Goal: Task Accomplishment & Management: Use online tool/utility

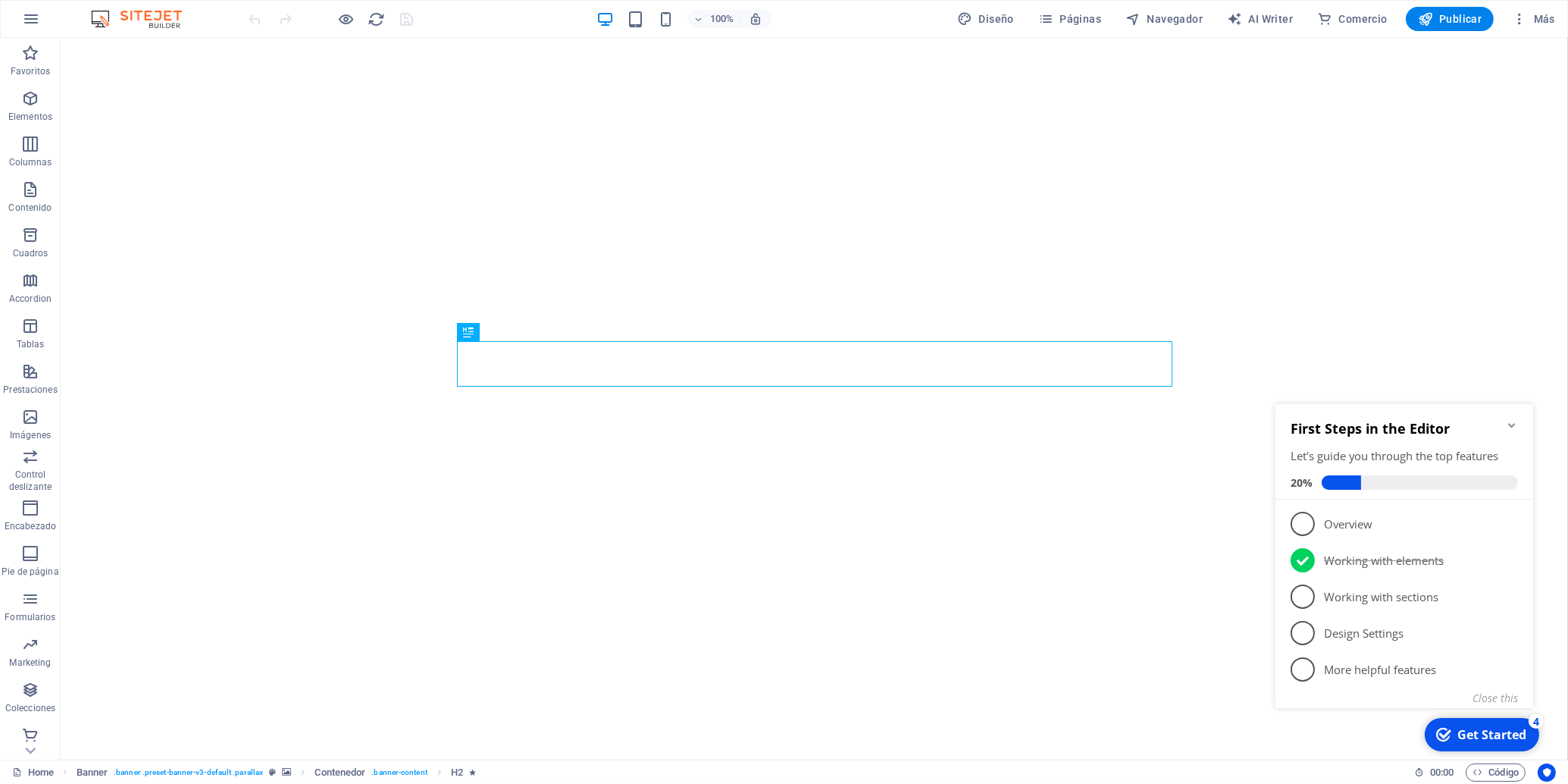
click at [1515, 423] on icon "Minimize checklist" at bounding box center [1511, 425] width 12 height 12
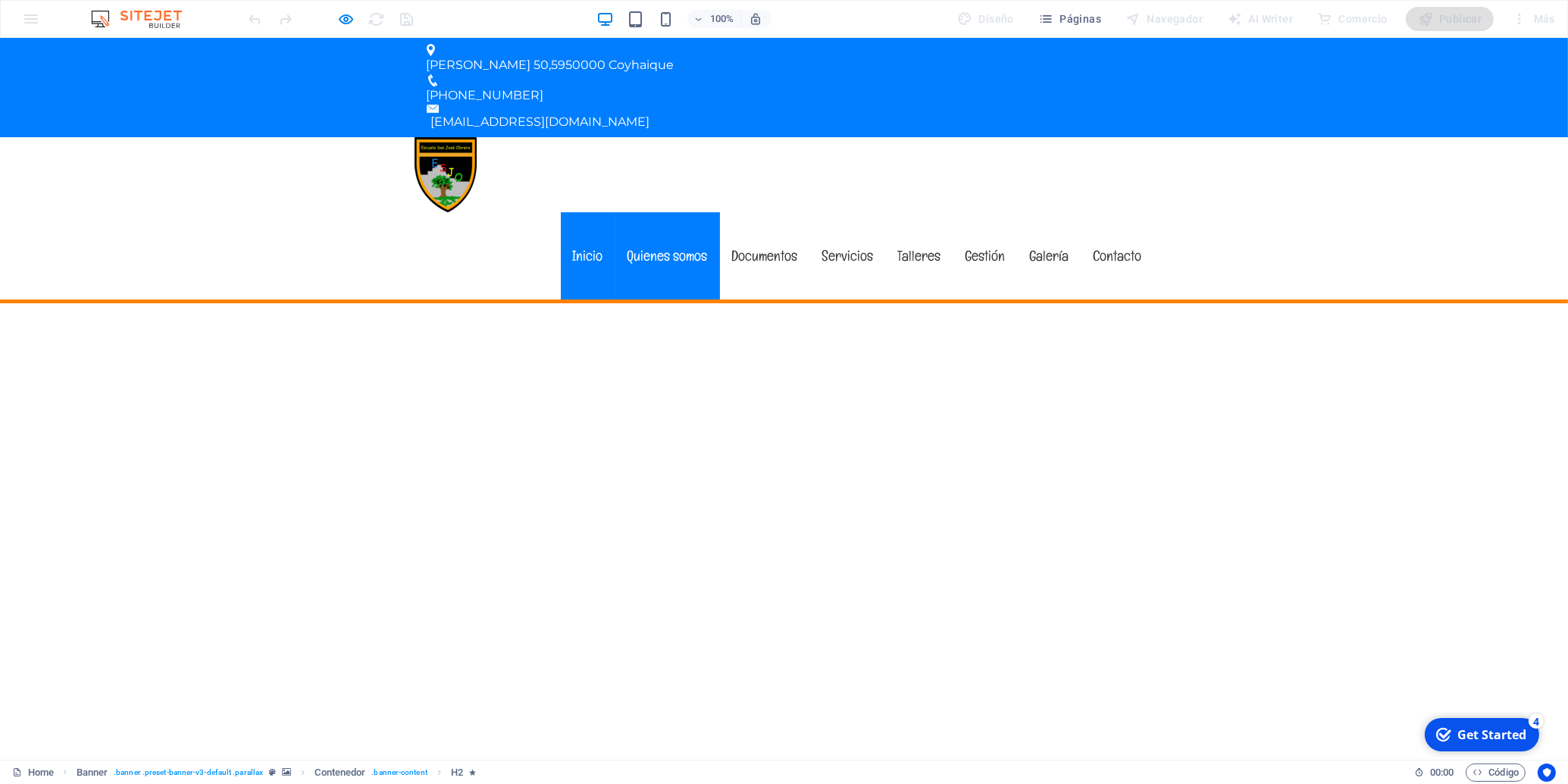
click at [684, 212] on link "Quienes somos" at bounding box center [668, 255] width 105 height 87
click at [662, 212] on link "Quienes somos" at bounding box center [668, 255] width 105 height 87
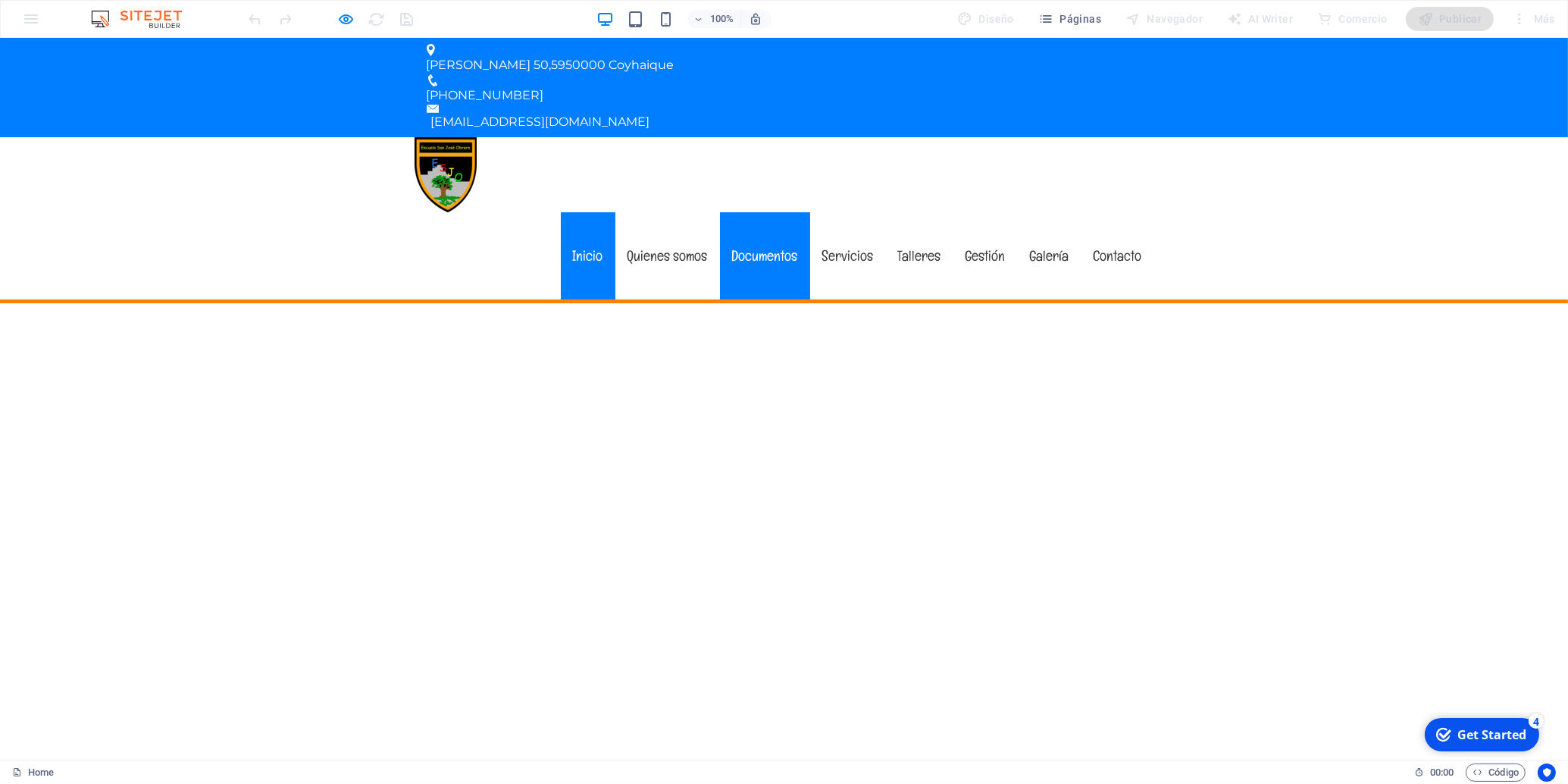
click at [769, 212] on link "Documentos" at bounding box center [765, 255] width 90 height 87
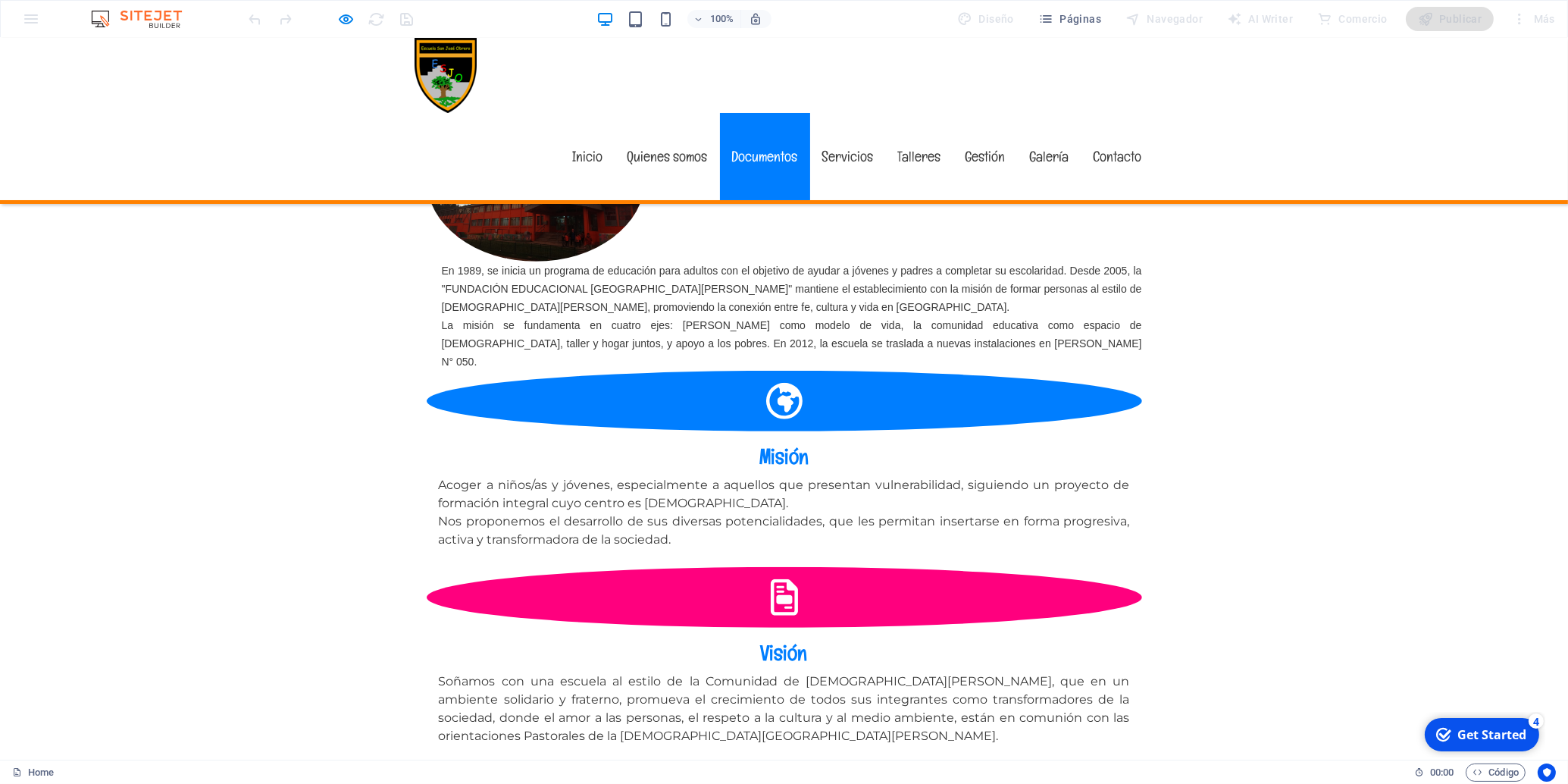
scroll to position [1135, 0]
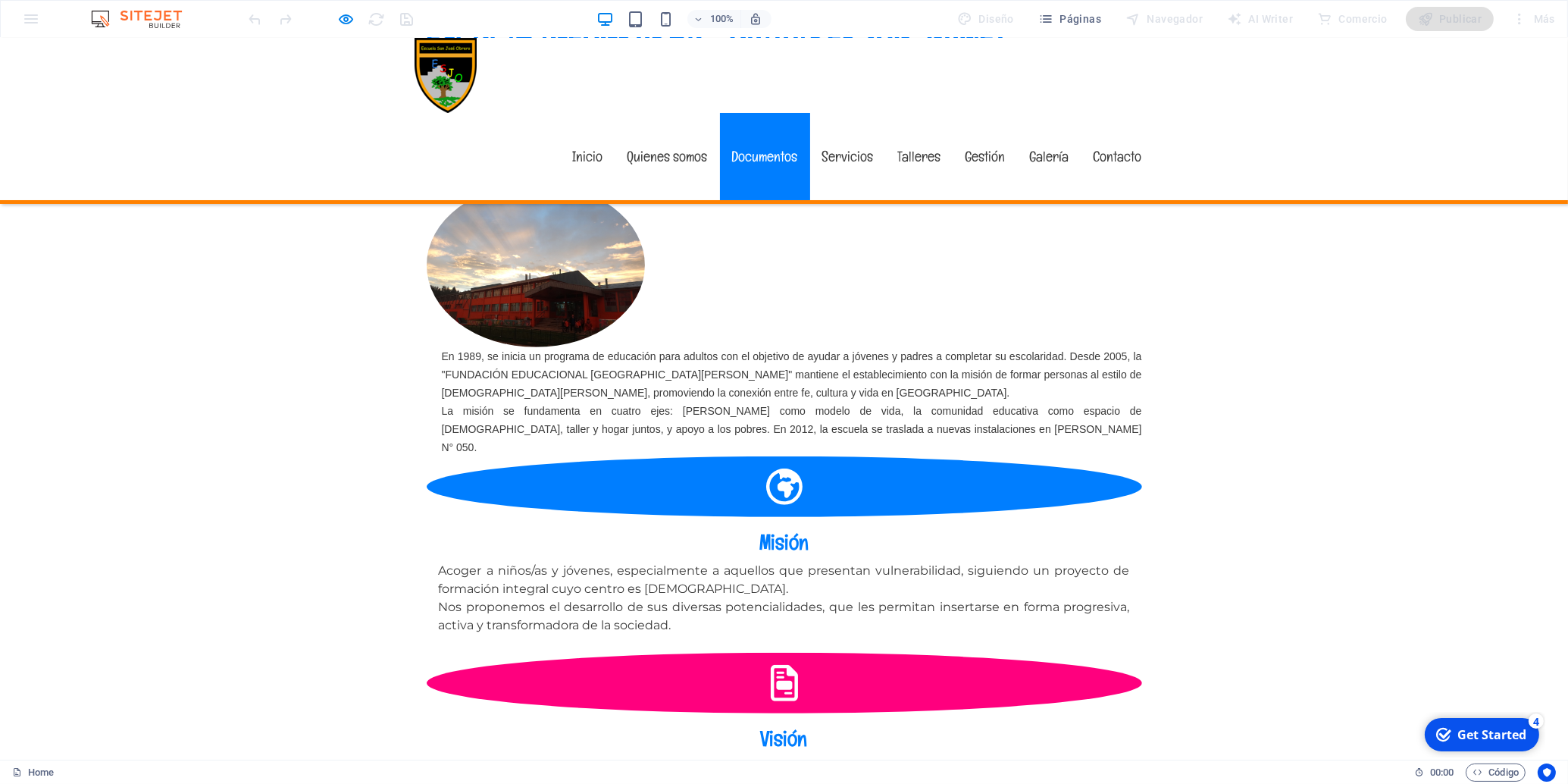
click at [844, 113] on link "Servicios" at bounding box center [848, 156] width 76 height 87
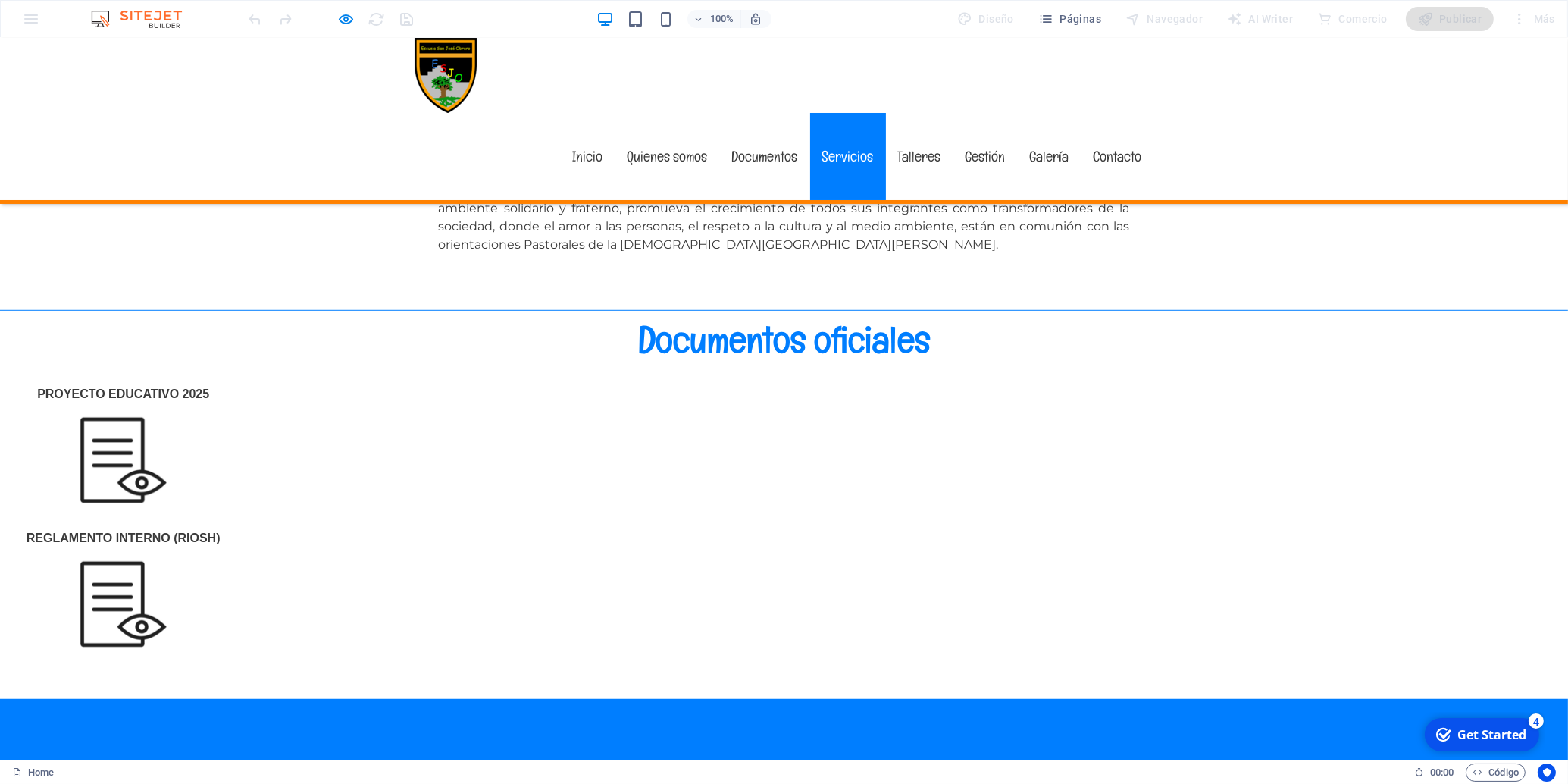
scroll to position [1718, 0]
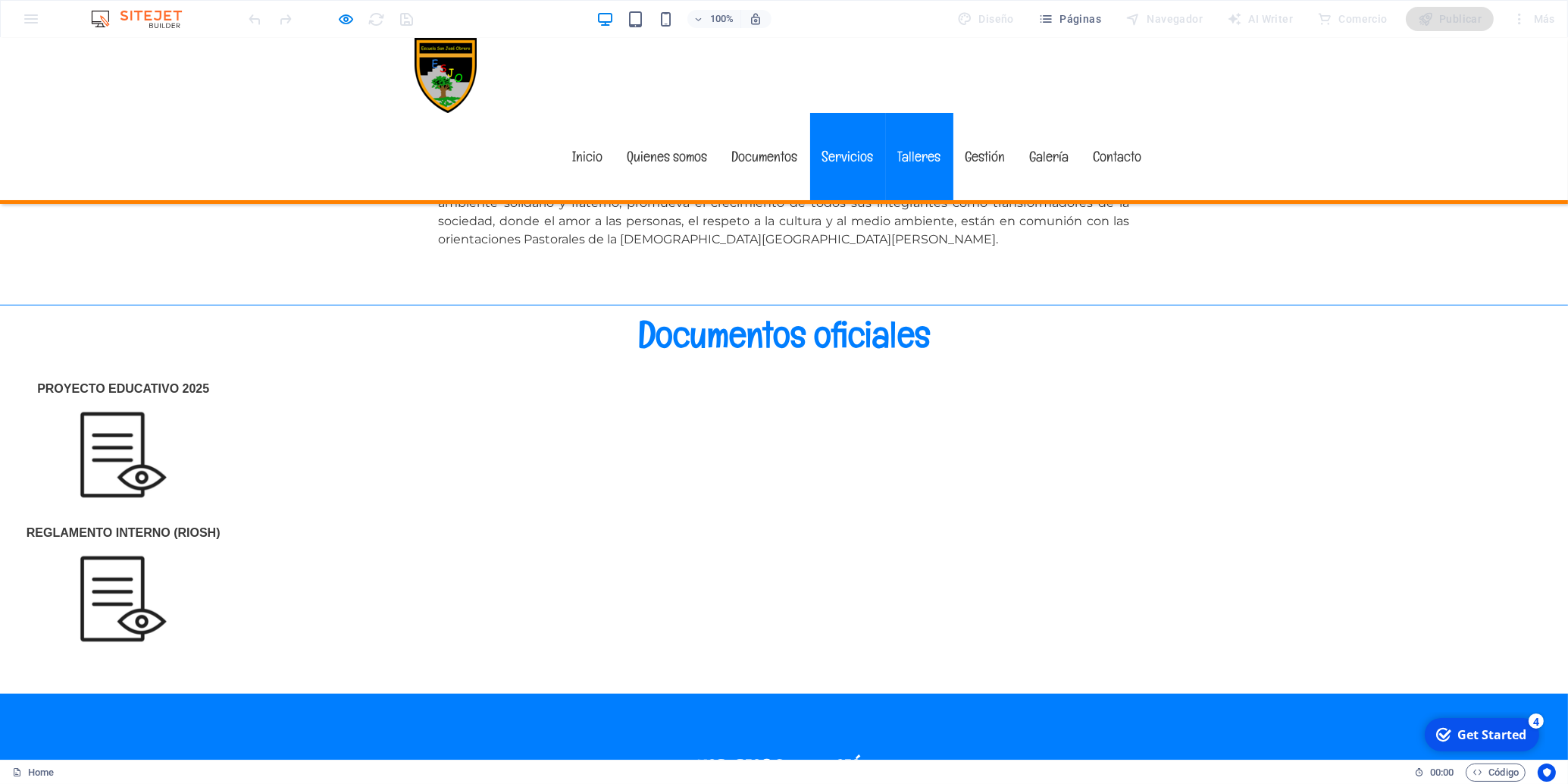
click at [898, 113] on link "Talleres" at bounding box center [918, 156] width 67 height 87
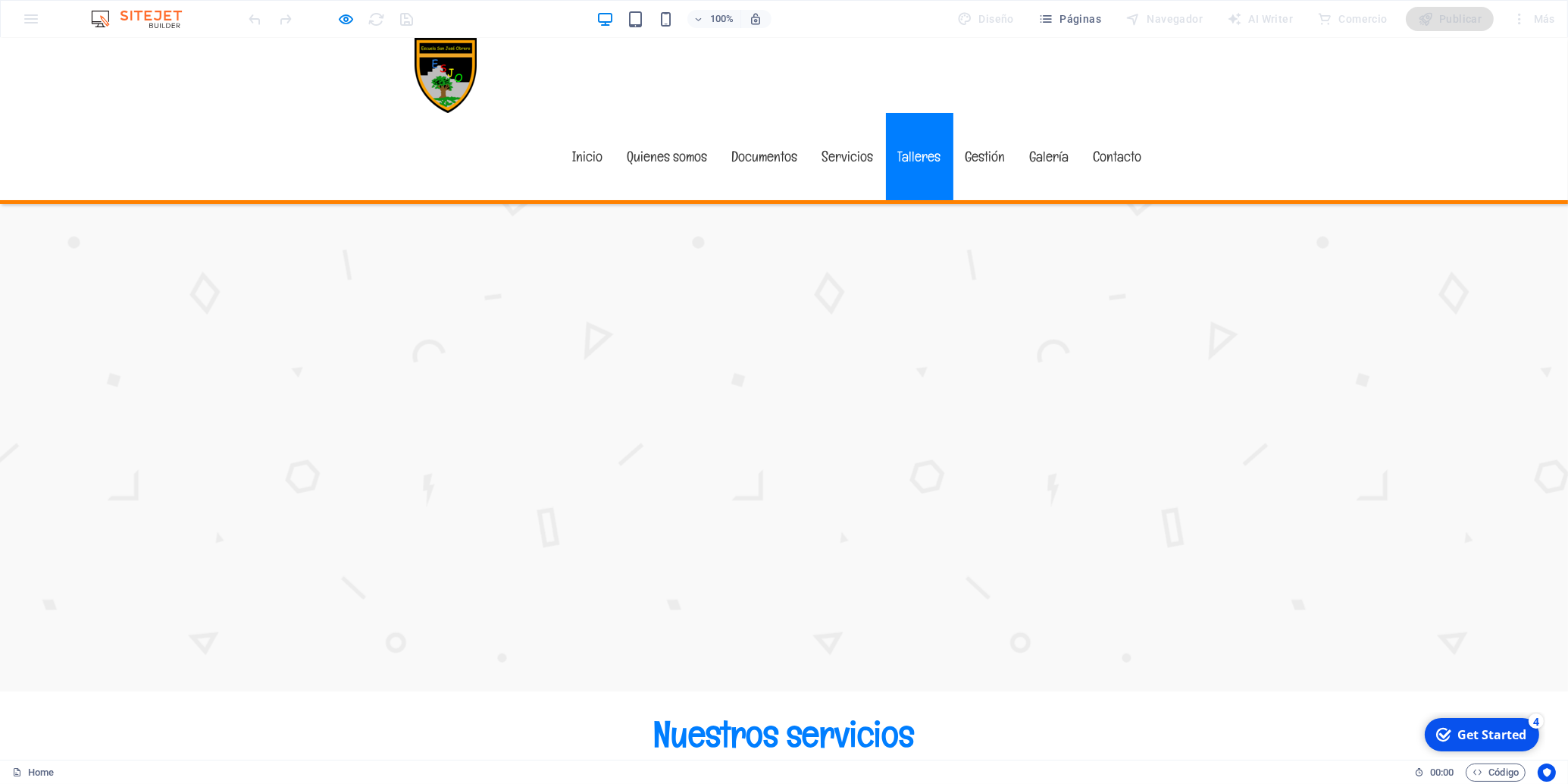
scroll to position [3026, 0]
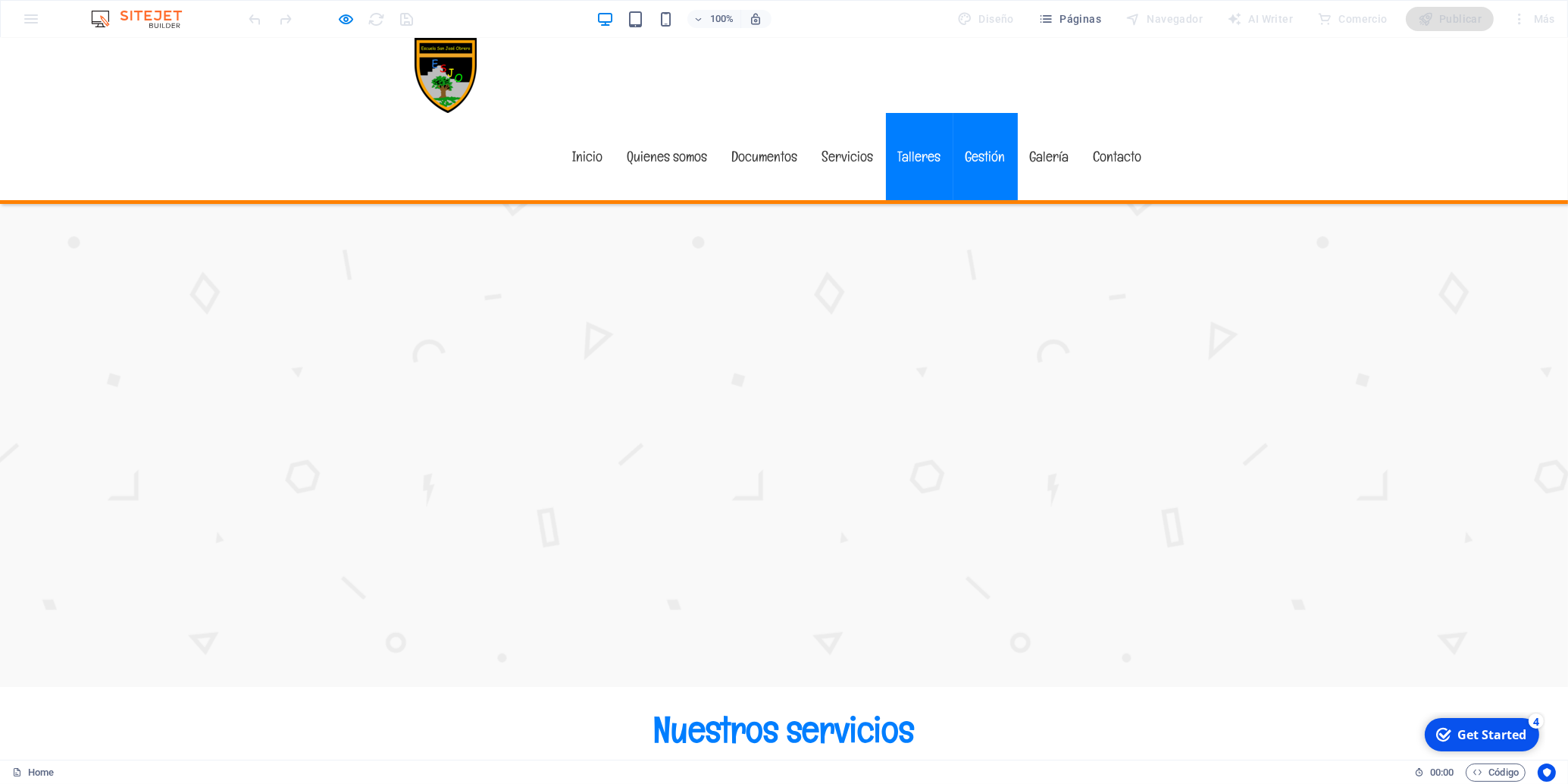
click at [976, 113] on link "Gestión" at bounding box center [985, 156] width 64 height 87
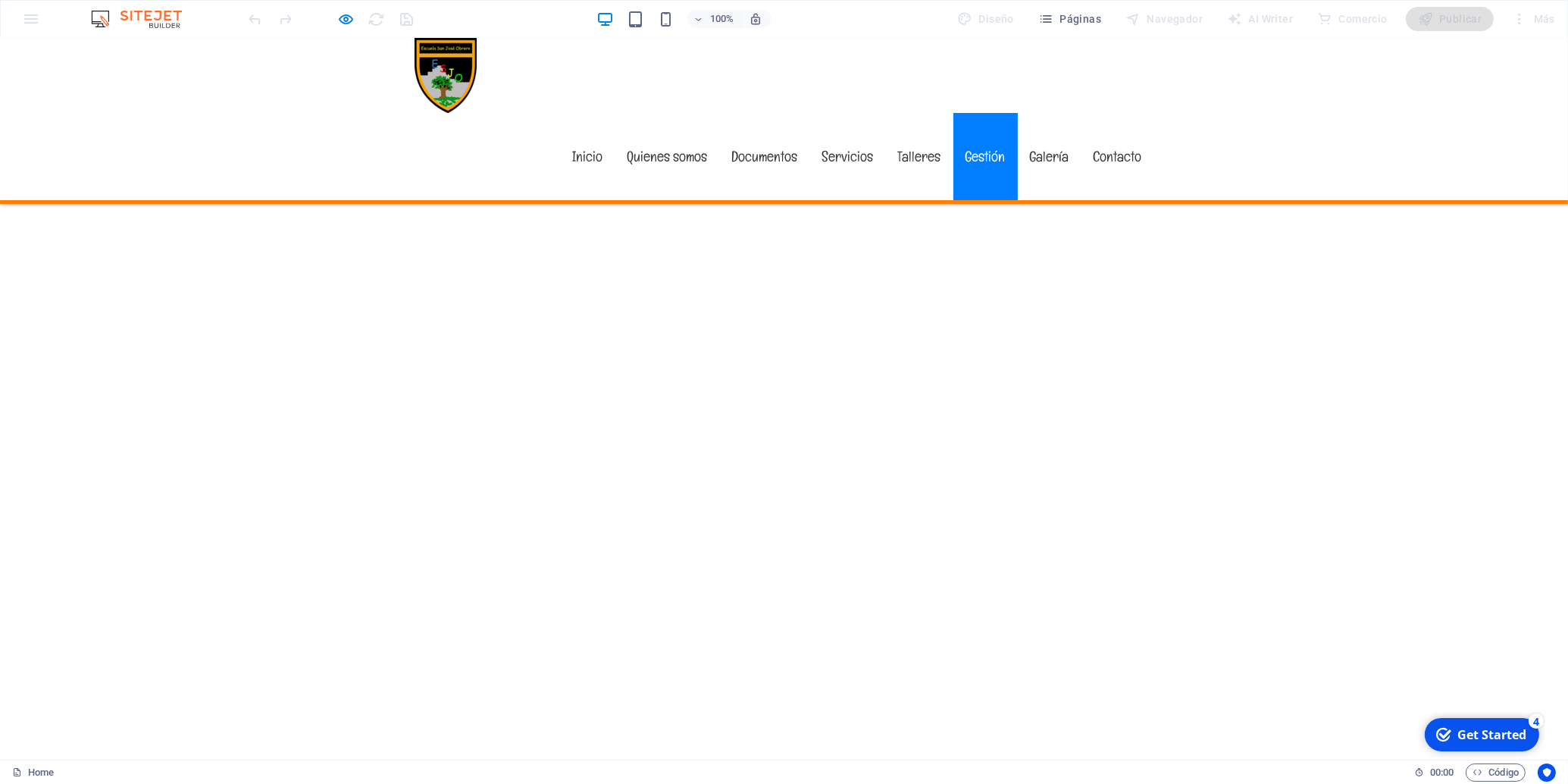
scroll to position [5249, 0]
click at [1060, 113] on link "Galería" at bounding box center [1049, 156] width 64 height 87
click at [1133, 113] on link "Contacto" at bounding box center [1117, 156] width 73 height 87
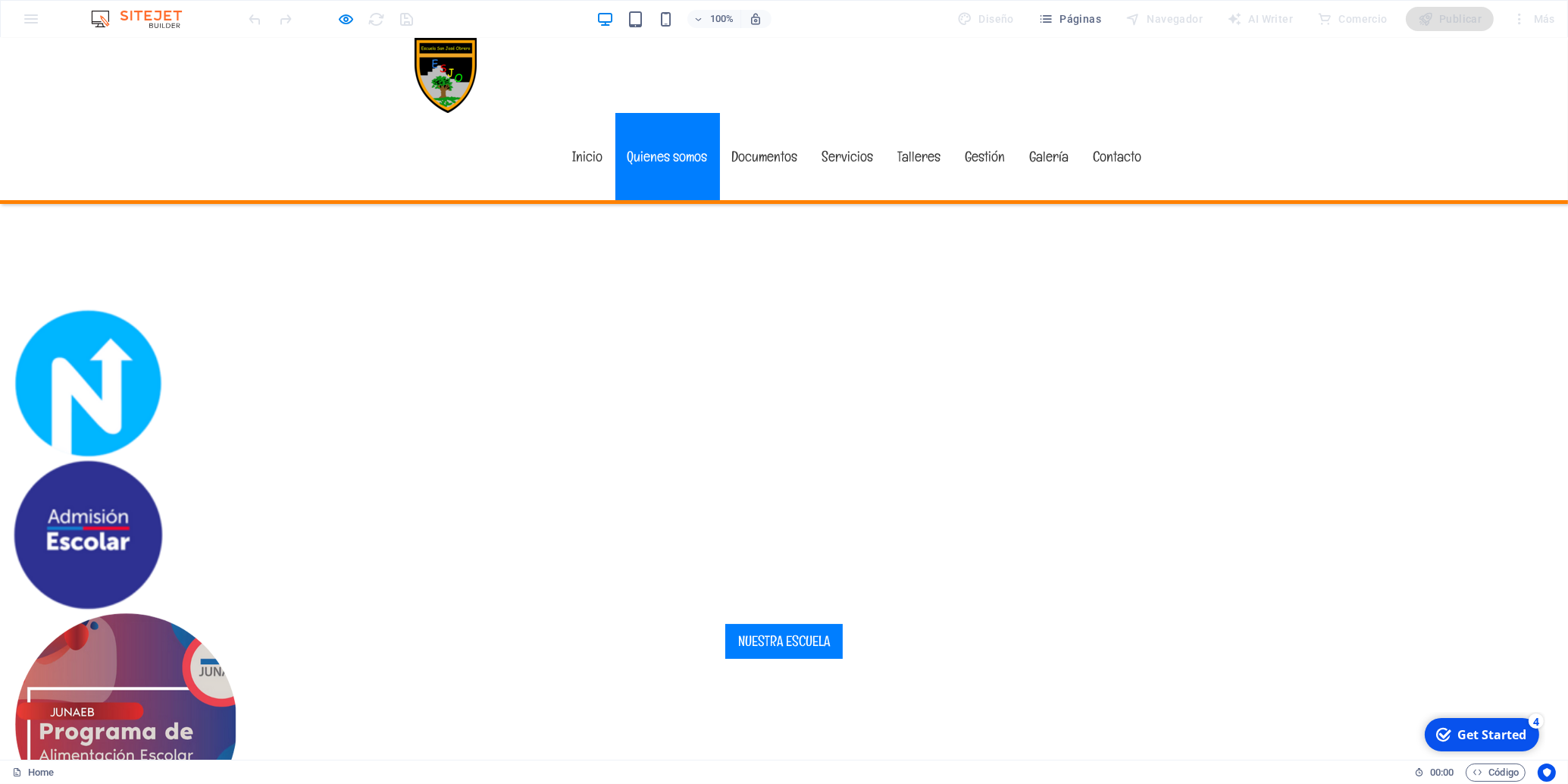
scroll to position [254, 0]
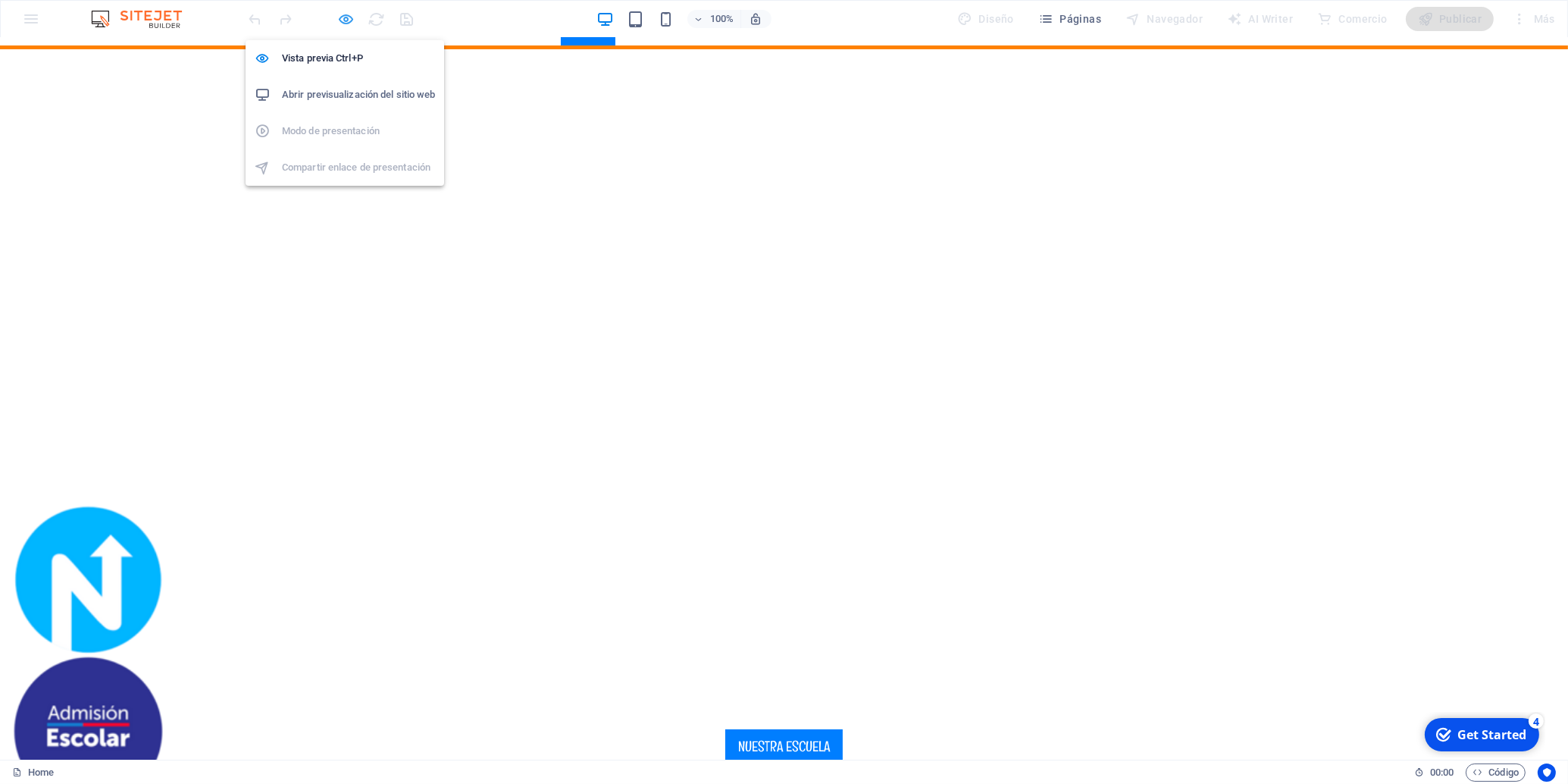
click at [0, 0] on icon "button" at bounding box center [0, 0] width 0 height 0
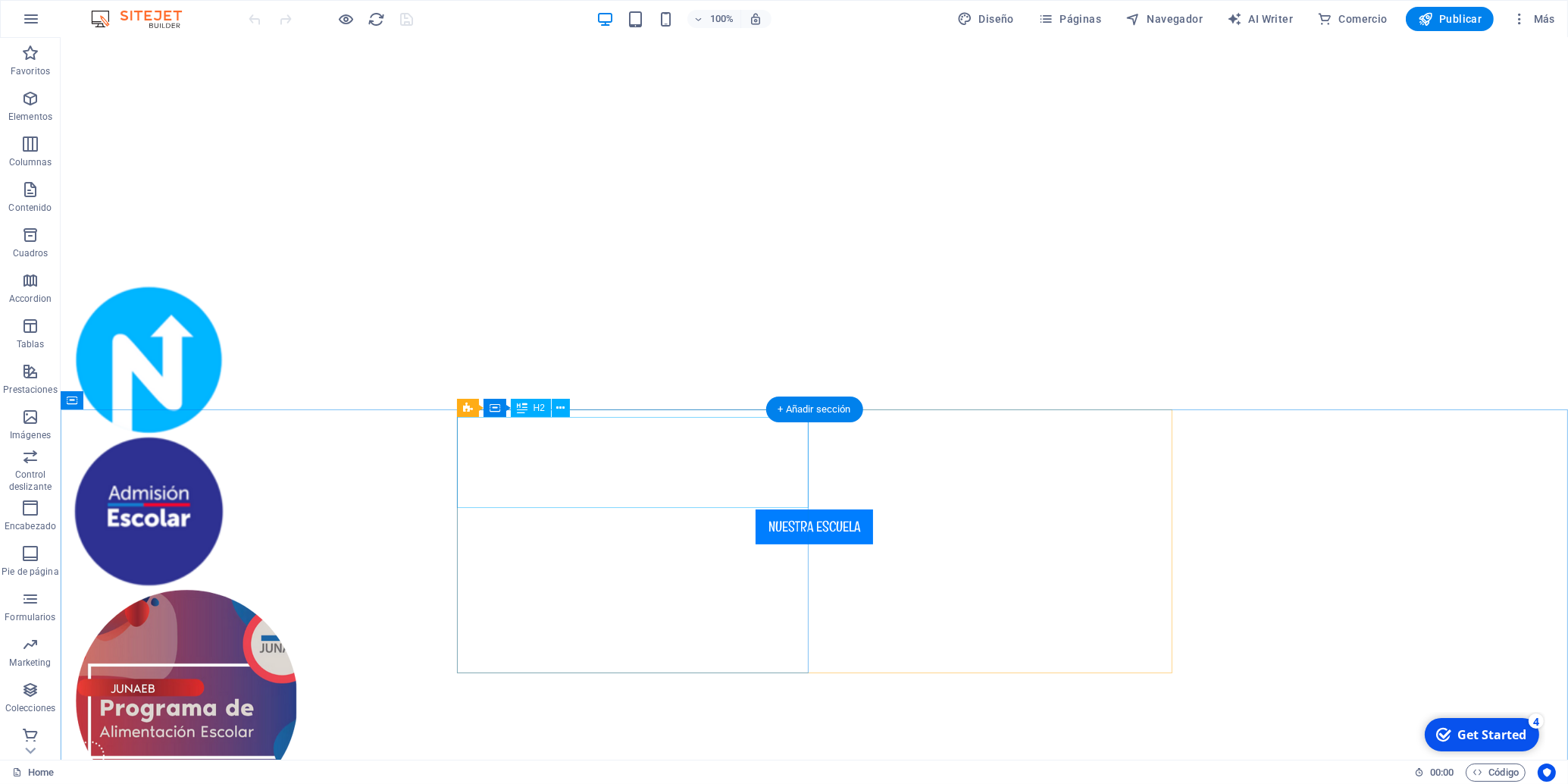
scroll to position [493, 0]
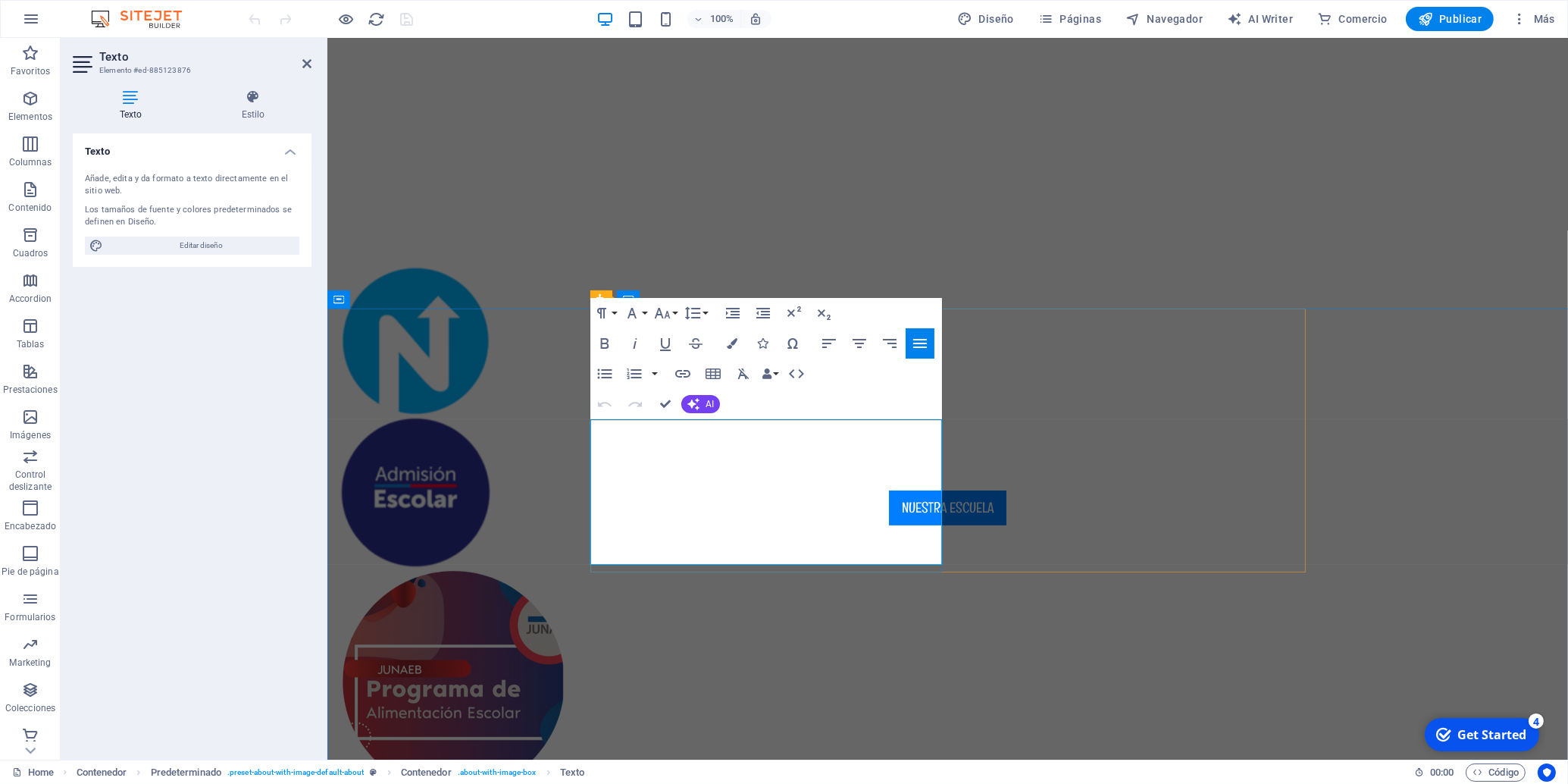
drag, startPoint x: 604, startPoint y: 428, endPoint x: 935, endPoint y: 545, distance: 351.1
click at [640, 312] on icon "button" at bounding box center [632, 313] width 18 height 18
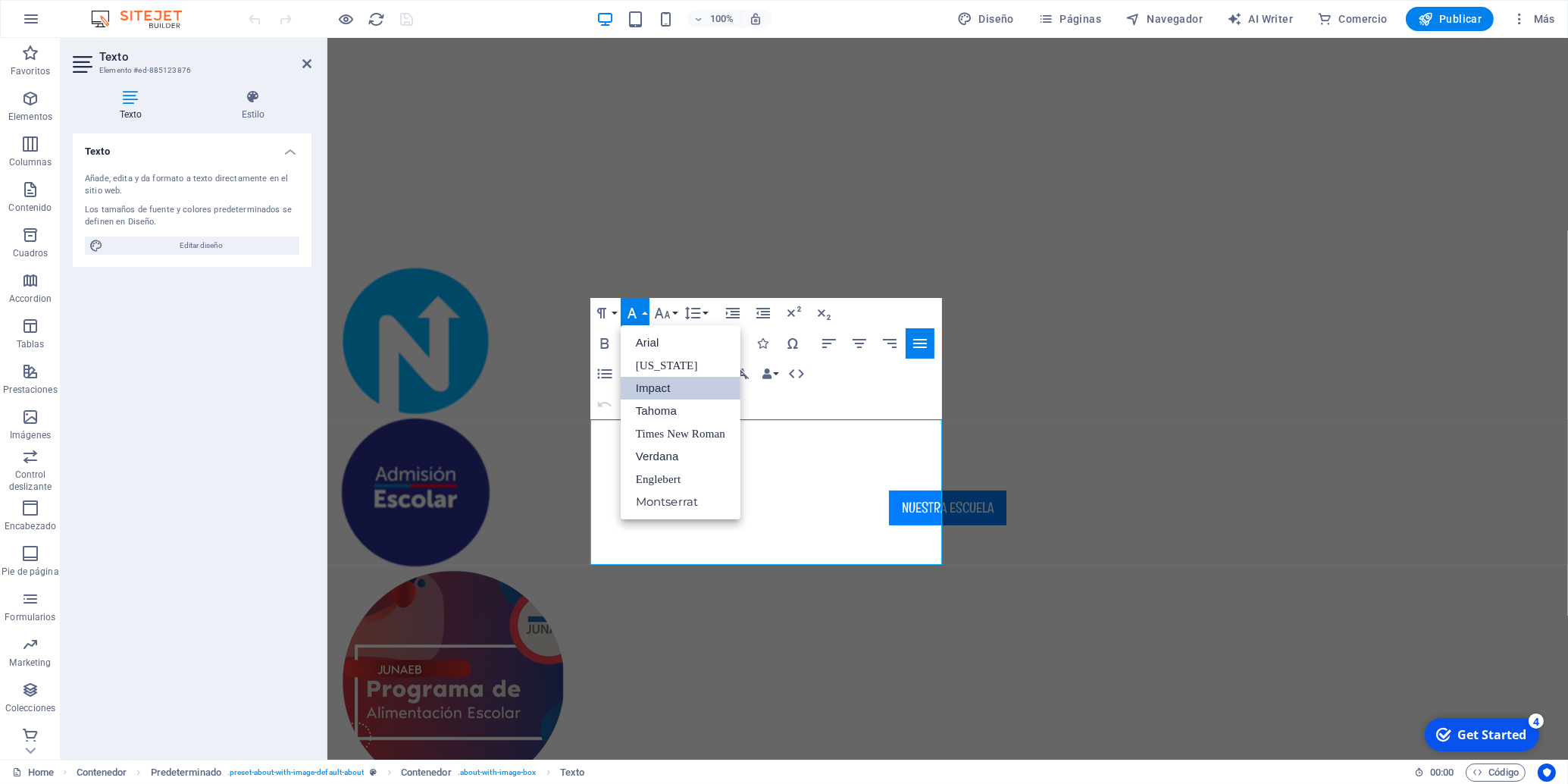
scroll to position [0, 0]
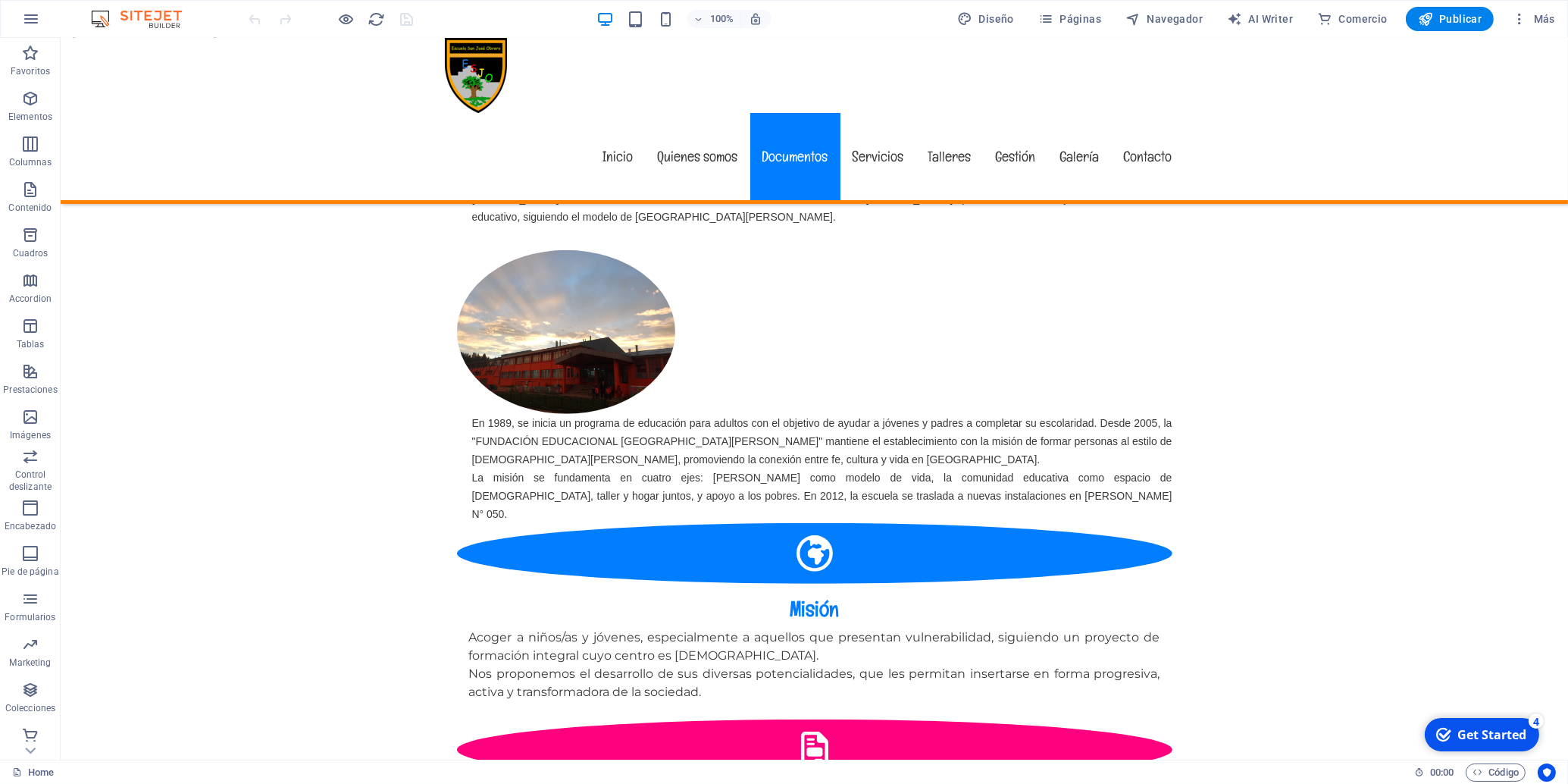
scroll to position [1209, 0]
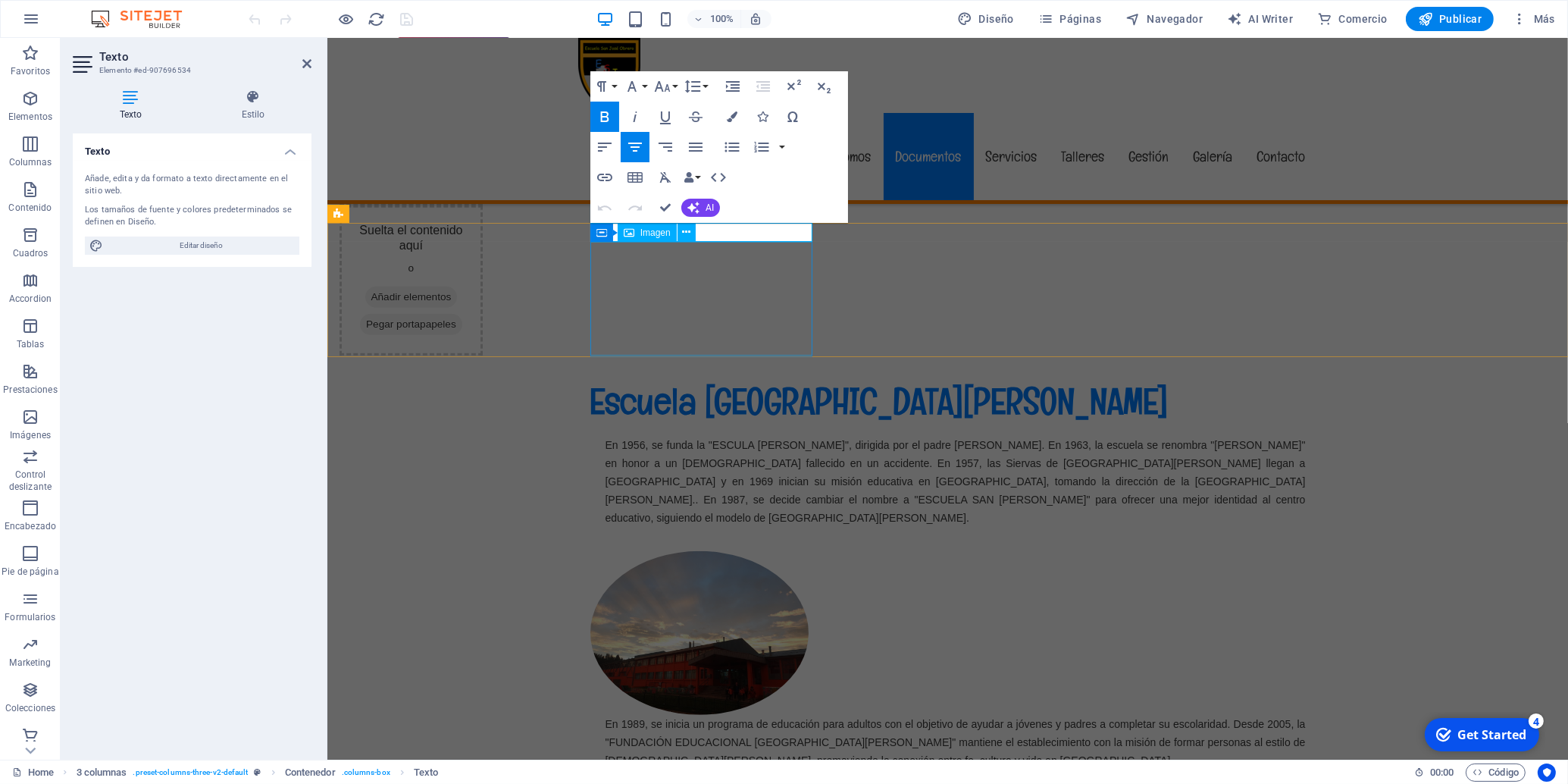
scroll to position [1050, 0]
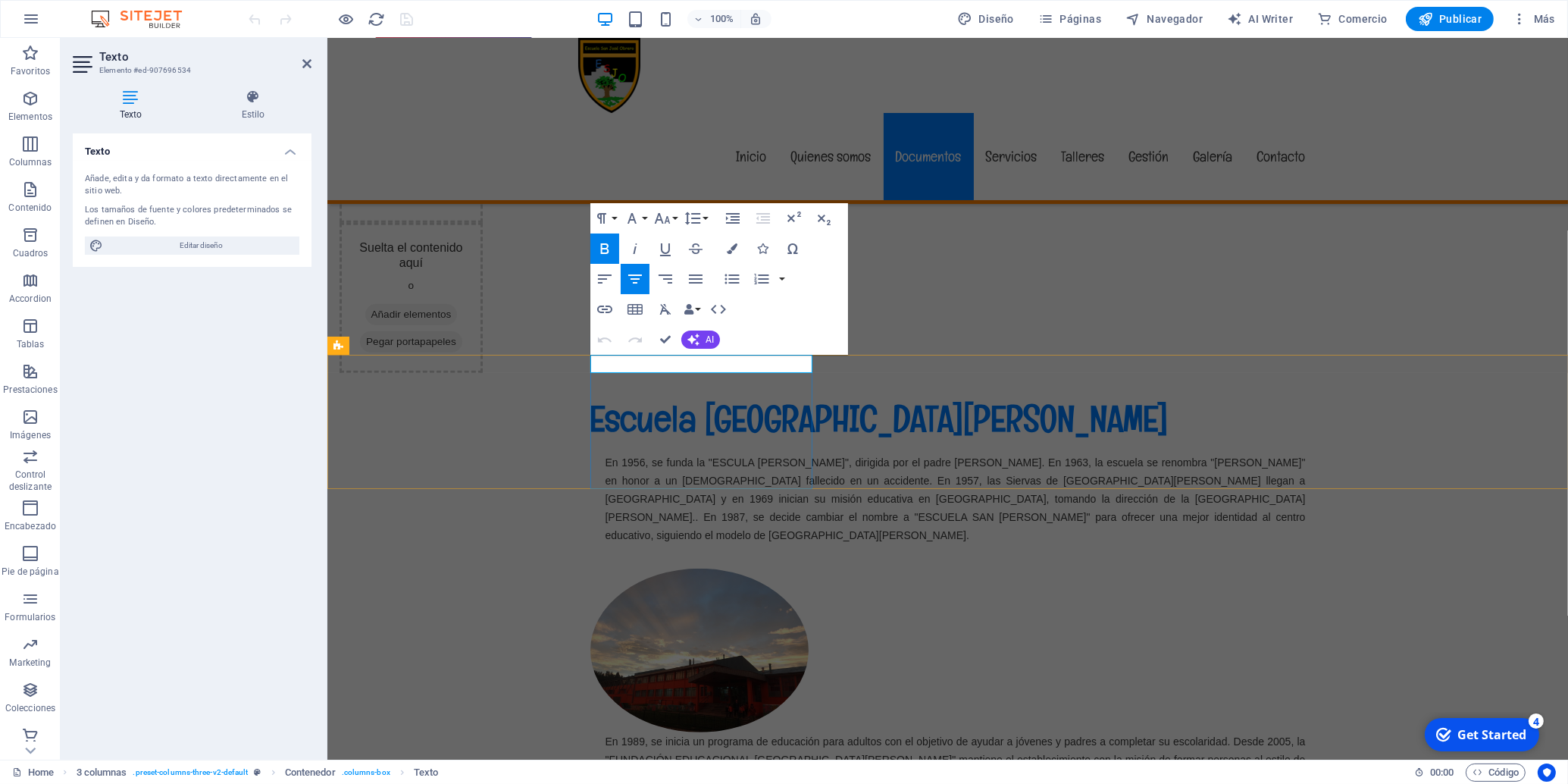
drag, startPoint x: 774, startPoint y: 364, endPoint x: 623, endPoint y: 363, distance: 151.0
click at [642, 215] on button "Font Family" at bounding box center [635, 218] width 29 height 30
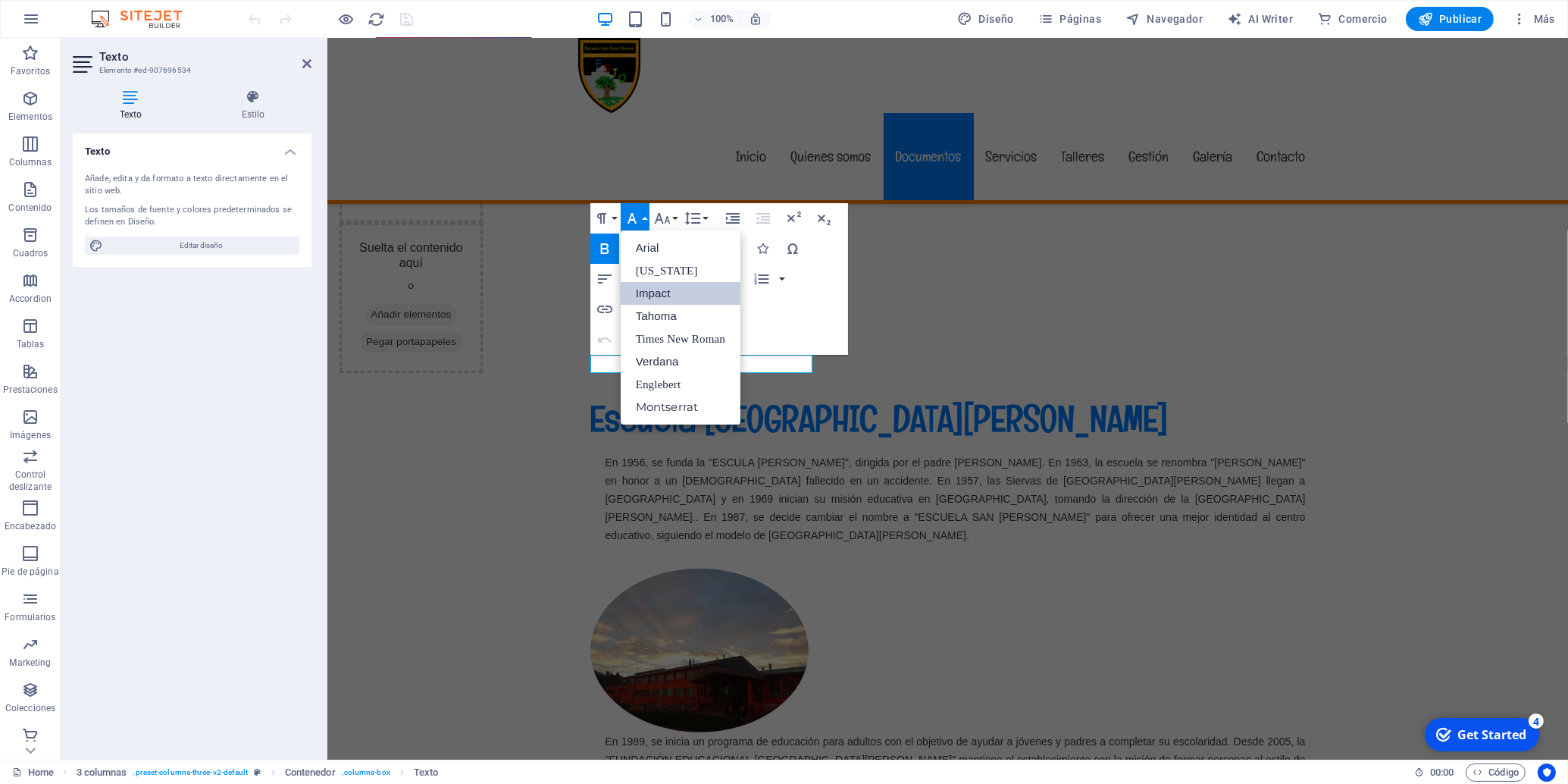
scroll to position [0, 0]
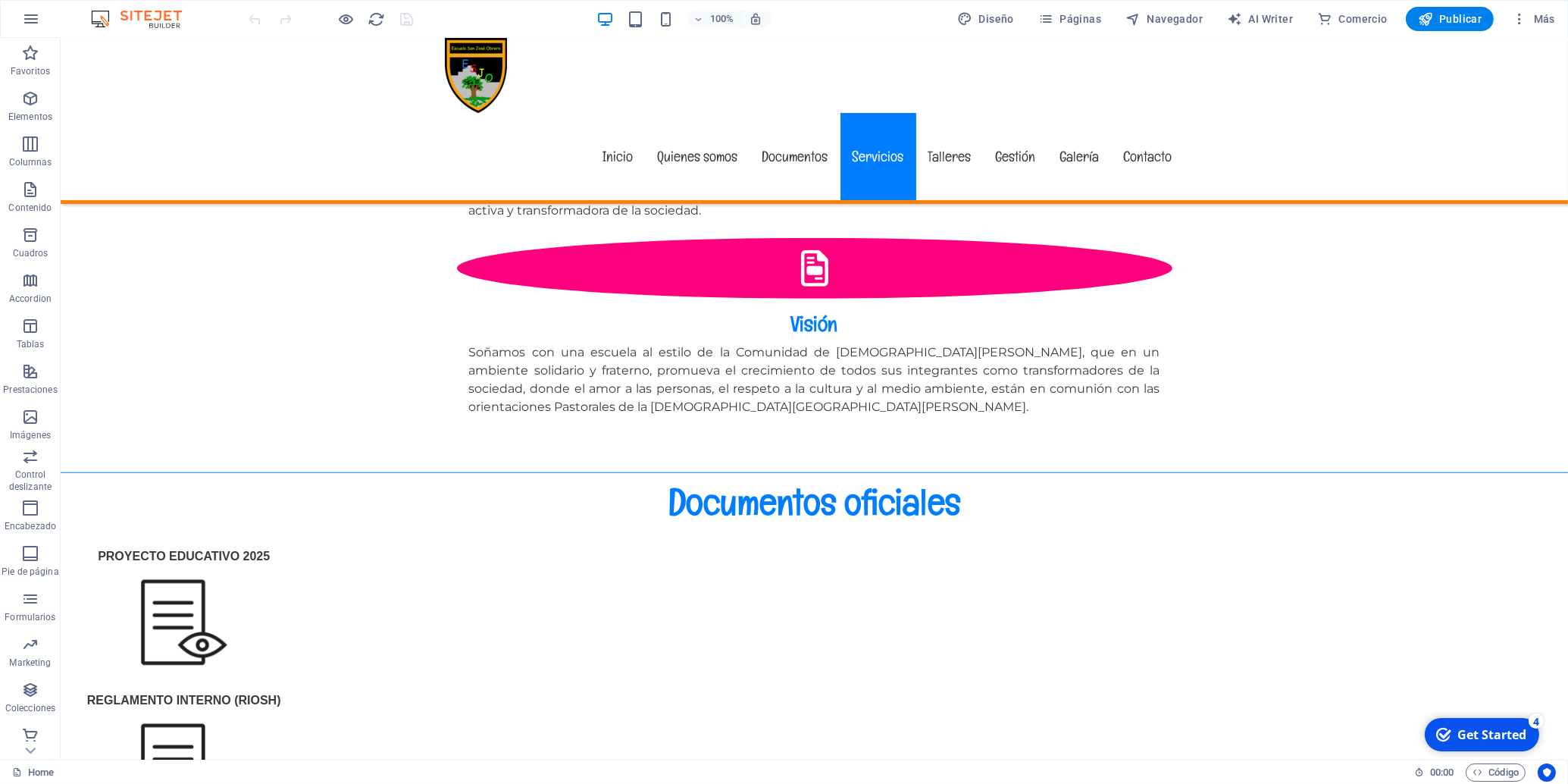
scroll to position [1846, 0]
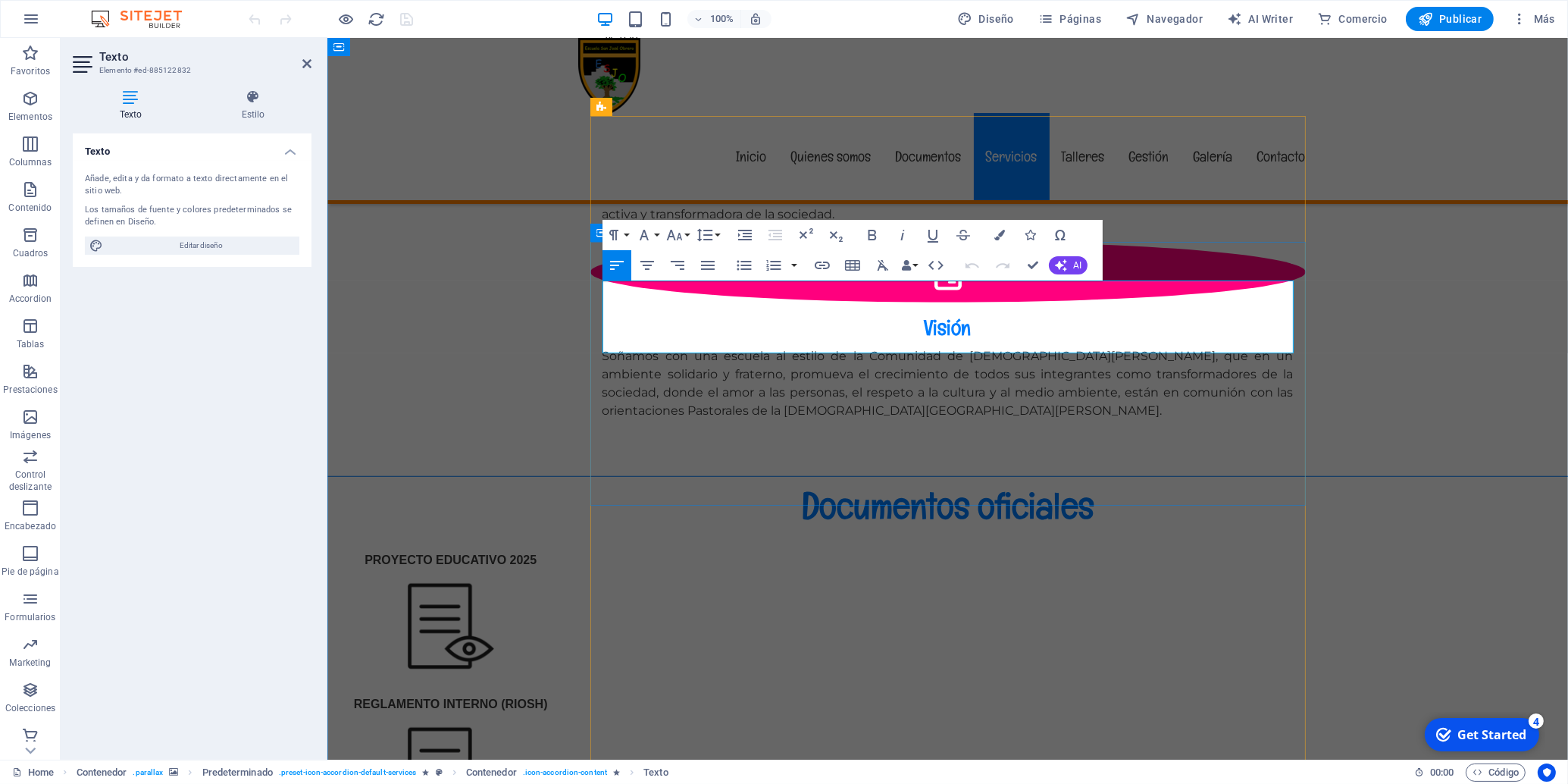
drag, startPoint x: 880, startPoint y: 345, endPoint x: 581, endPoint y: 285, distance: 305.0
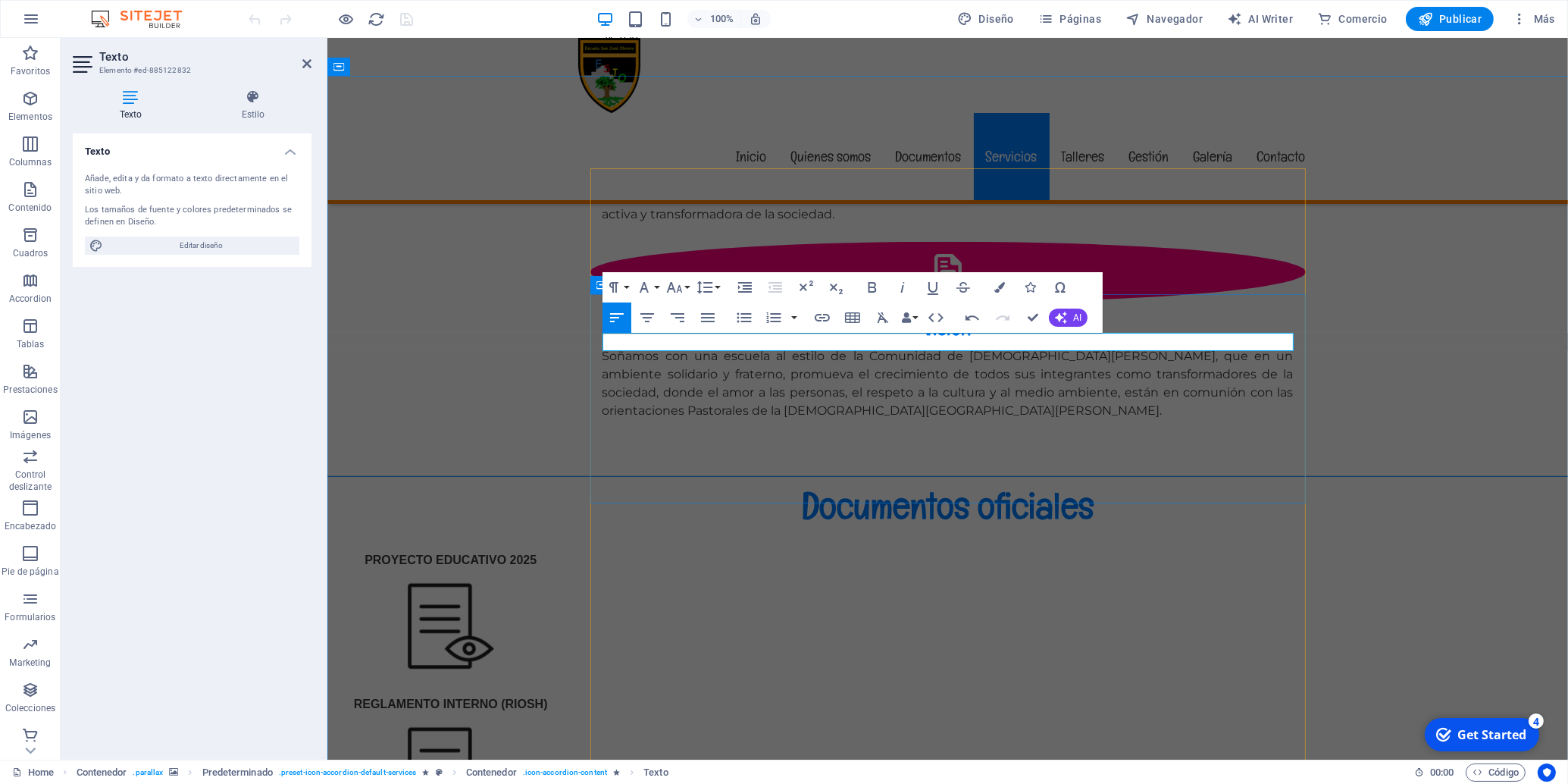
scroll to position [1767, 0]
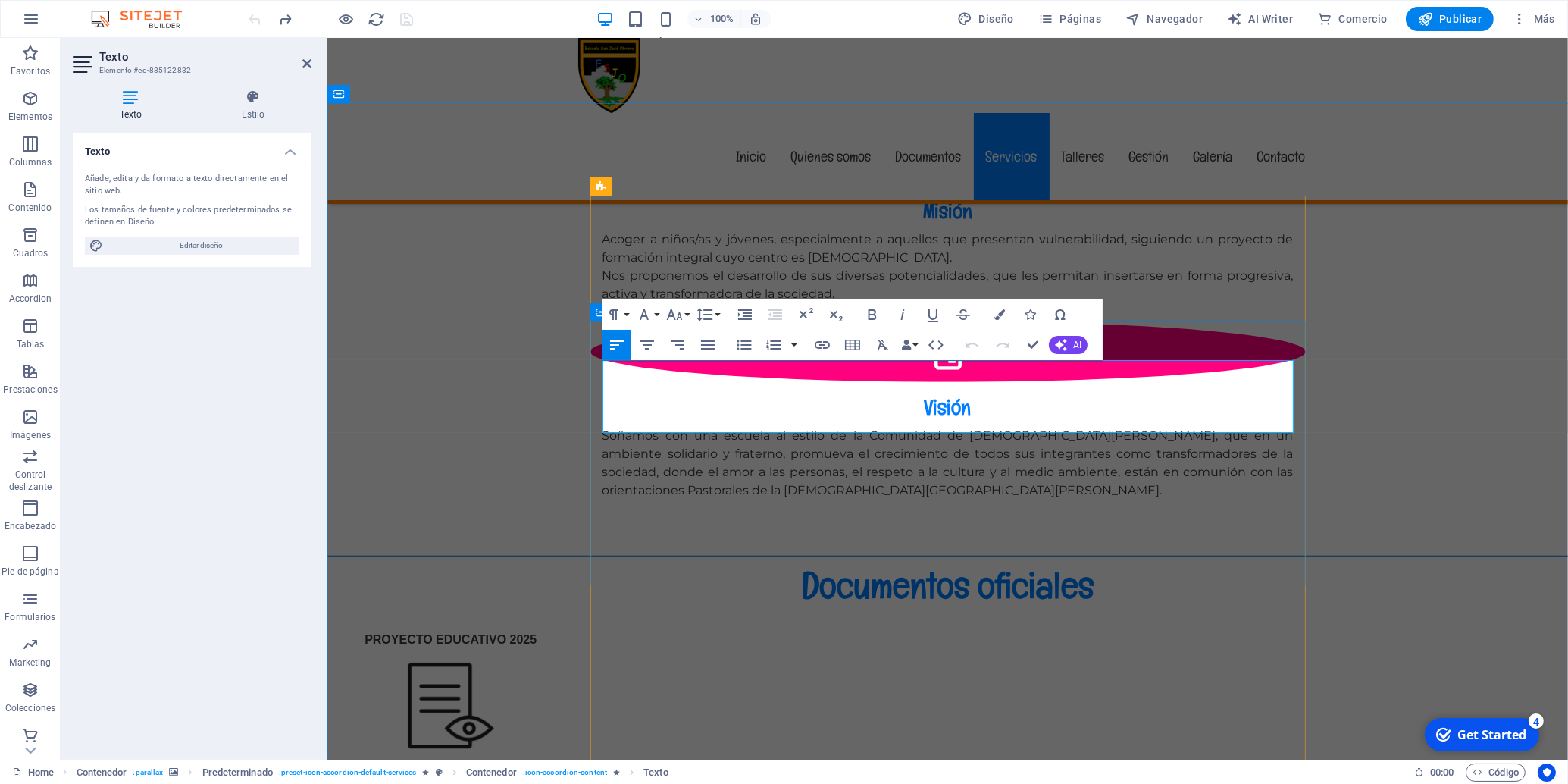
drag, startPoint x: 876, startPoint y: 421, endPoint x: 594, endPoint y: 362, distance: 288.1
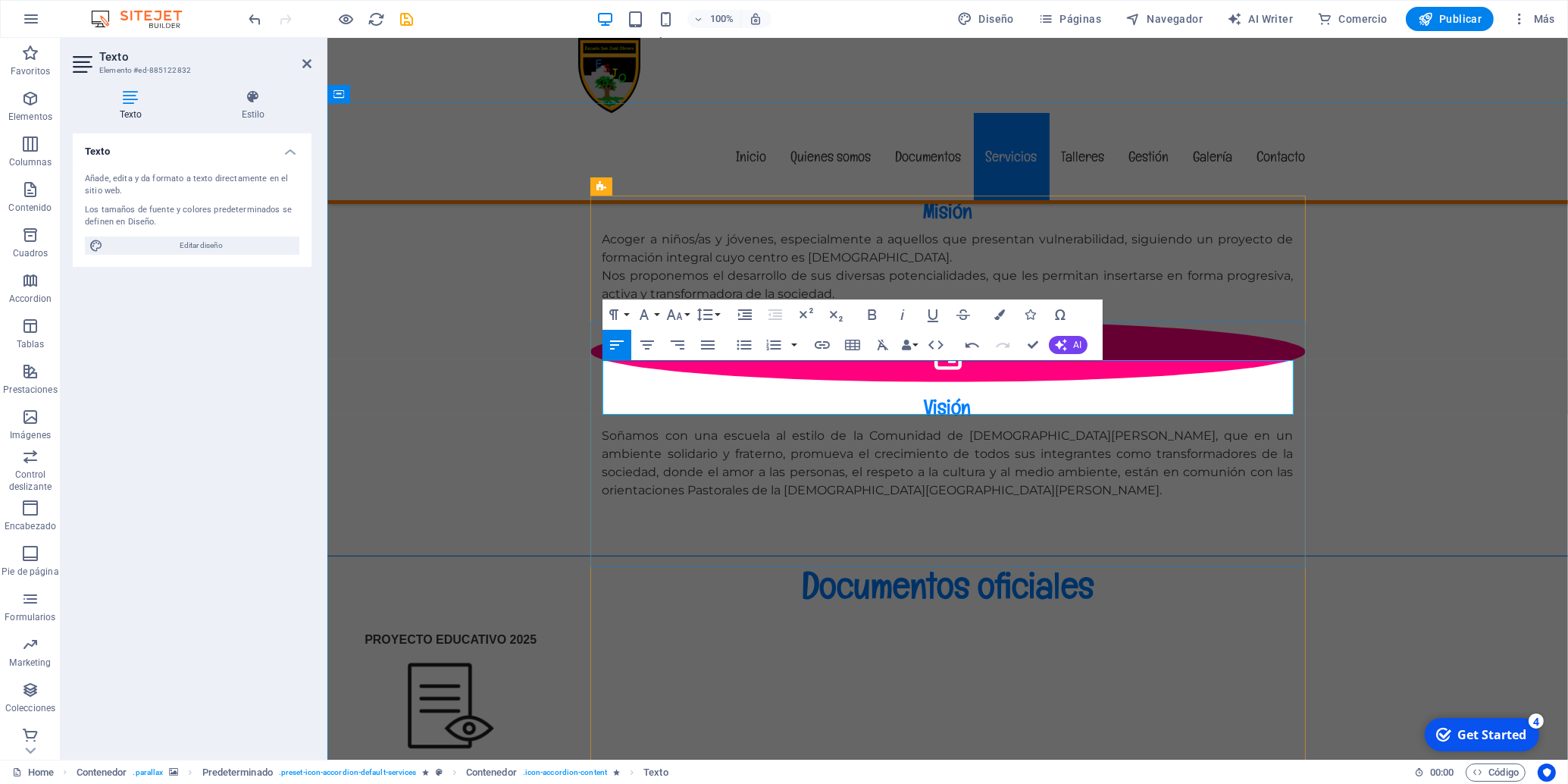
drag, startPoint x: 1114, startPoint y: 370, endPoint x: 876, endPoint y: 370, distance: 238.0
drag, startPoint x: 793, startPoint y: 408, endPoint x: 603, endPoint y: 364, distance: 195.0
click at [659, 315] on button "Font Family" at bounding box center [647, 315] width 29 height 30
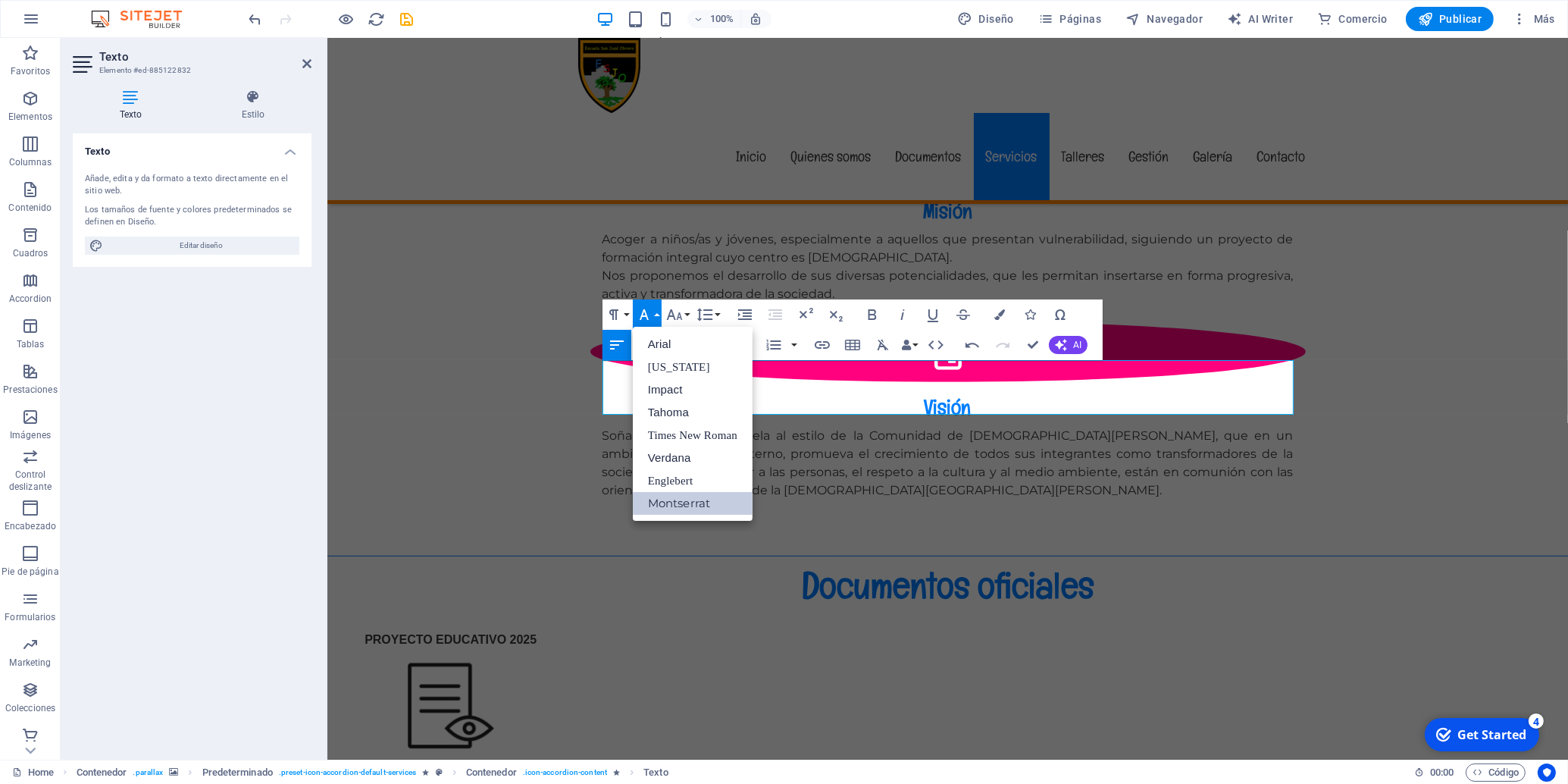
scroll to position [0, 0]
click at [660, 315] on button "Font Family" at bounding box center [647, 315] width 29 height 30
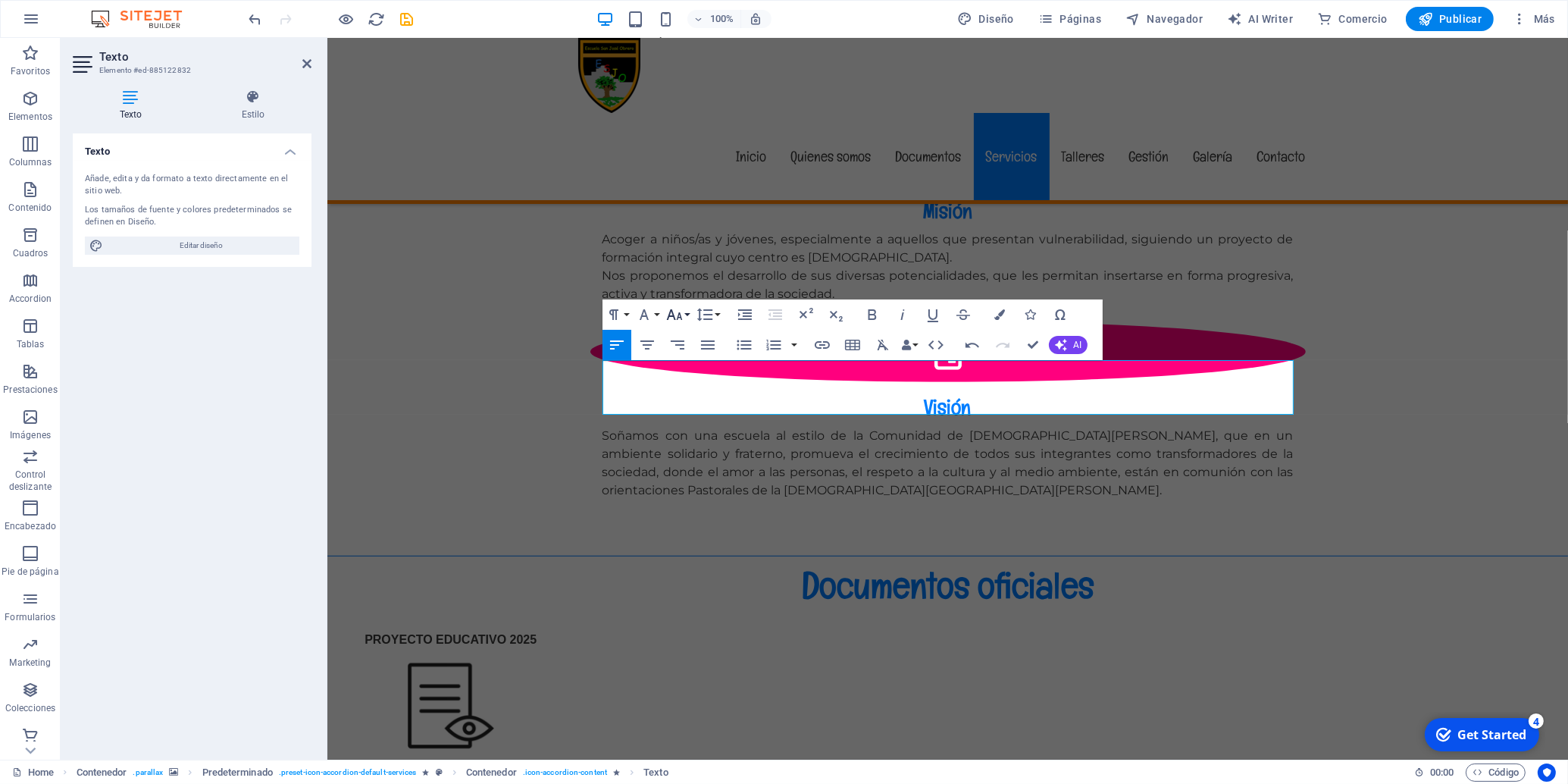
click at [689, 315] on button "Font Size" at bounding box center [678, 315] width 29 height 30
click at [688, 459] on link "14" at bounding box center [691, 458] width 55 height 23
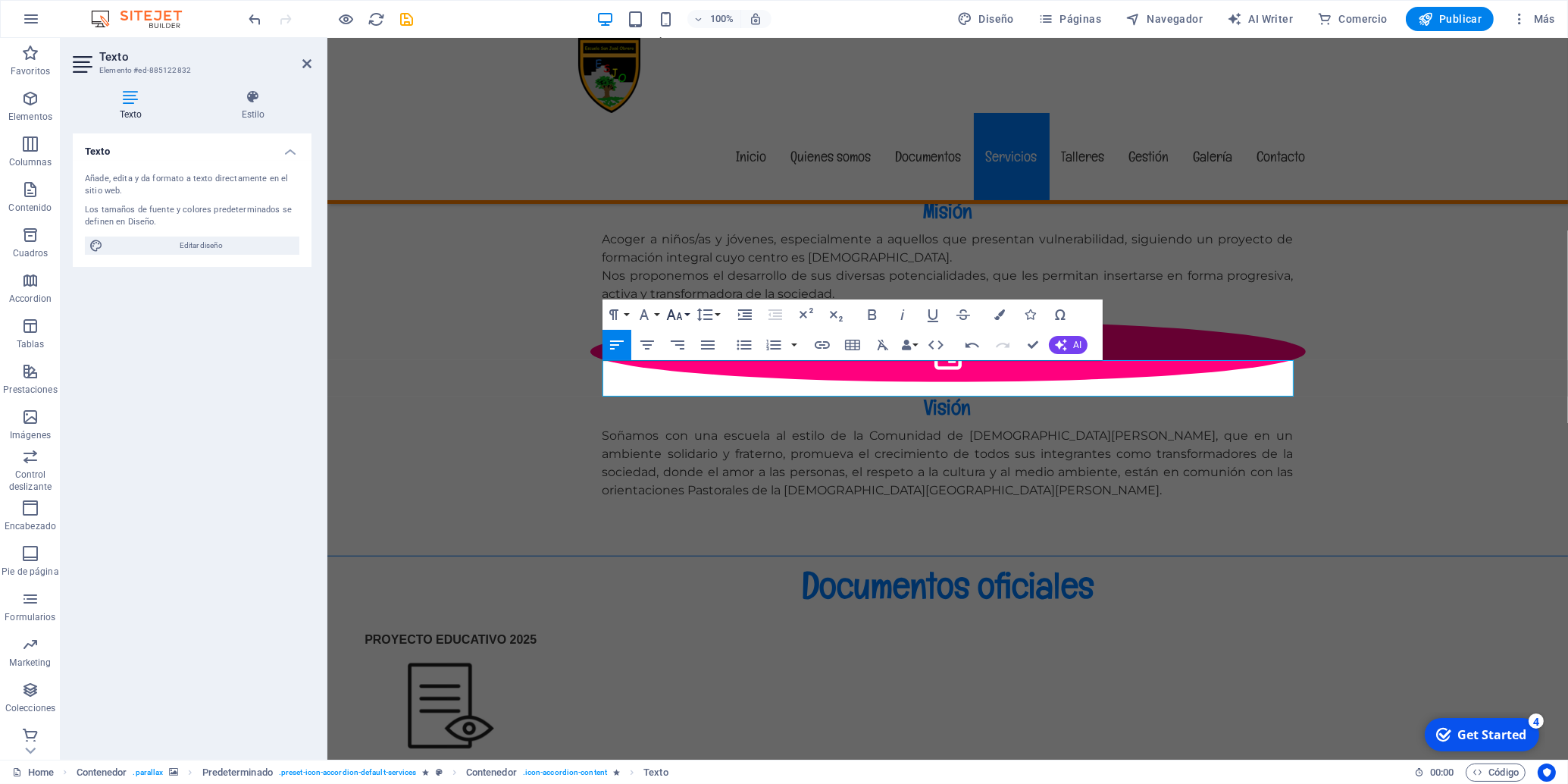
click at [688, 318] on button "Font Size" at bounding box center [678, 315] width 29 height 30
click at [690, 359] on link "18" at bounding box center [691, 359] width 55 height 23
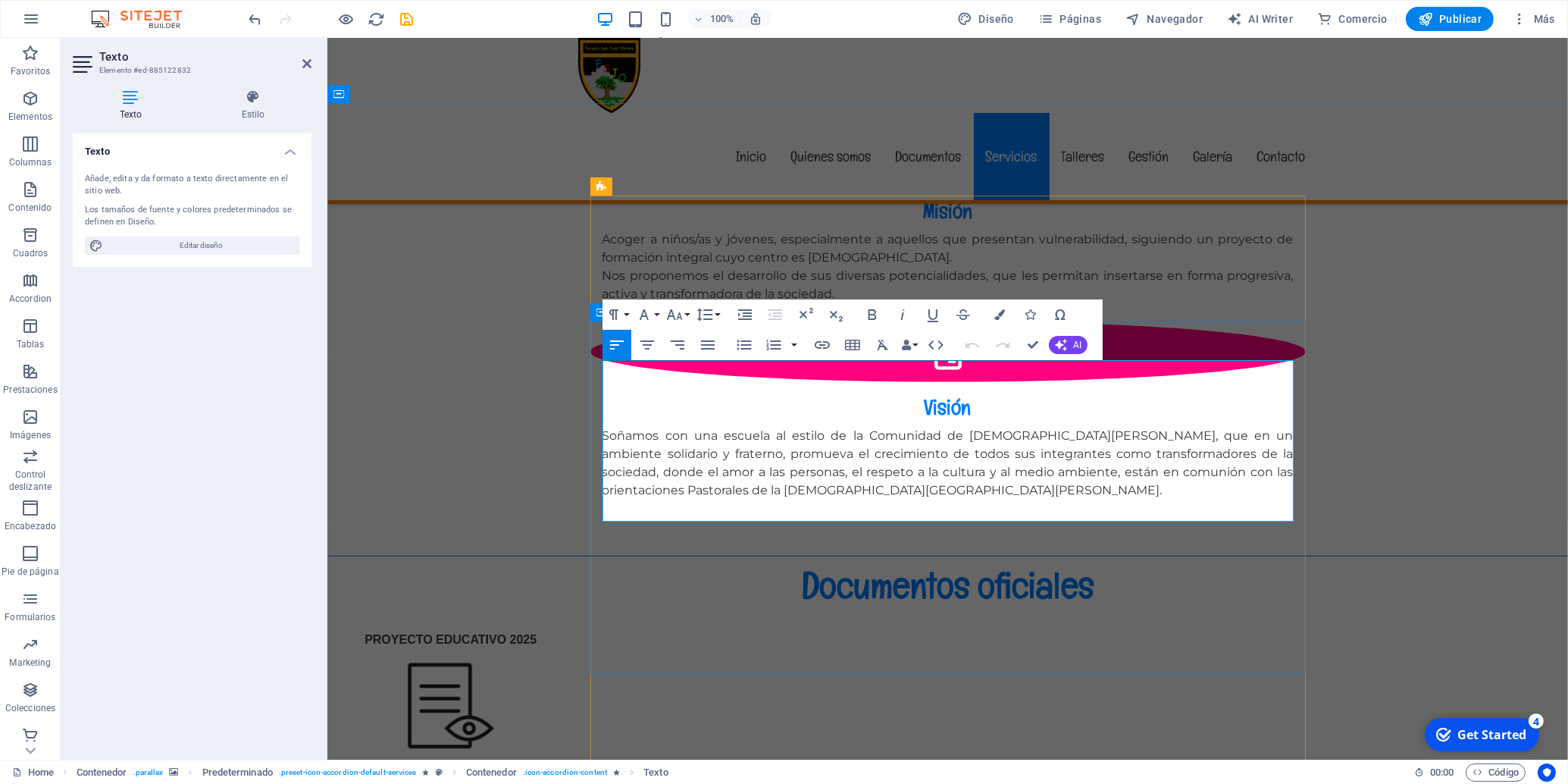
drag, startPoint x: 1089, startPoint y: 499, endPoint x: 602, endPoint y: 372, distance: 503.3
click at [709, 350] on icon "button" at bounding box center [708, 344] width 14 height 9
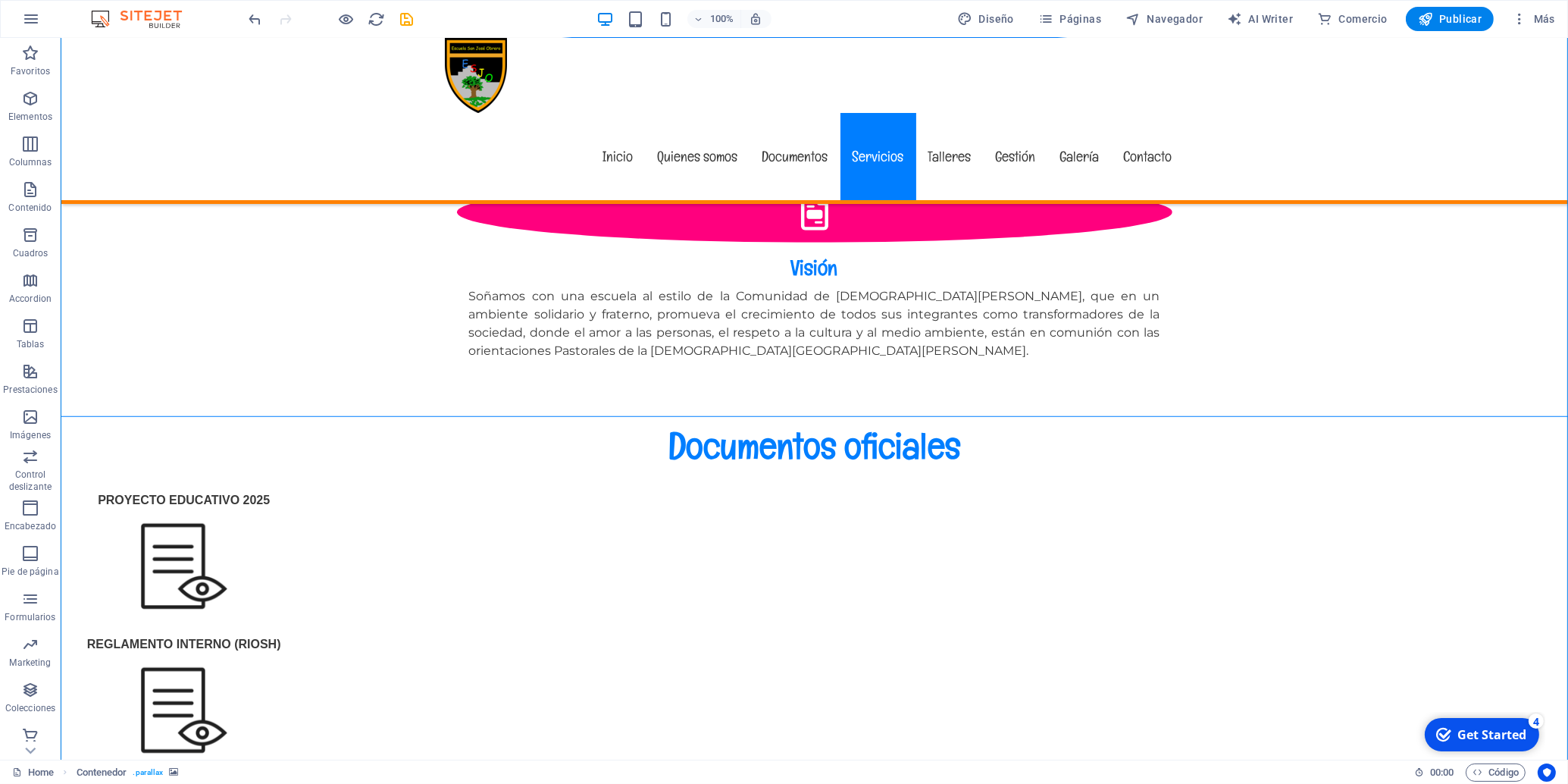
scroll to position [1937, 0]
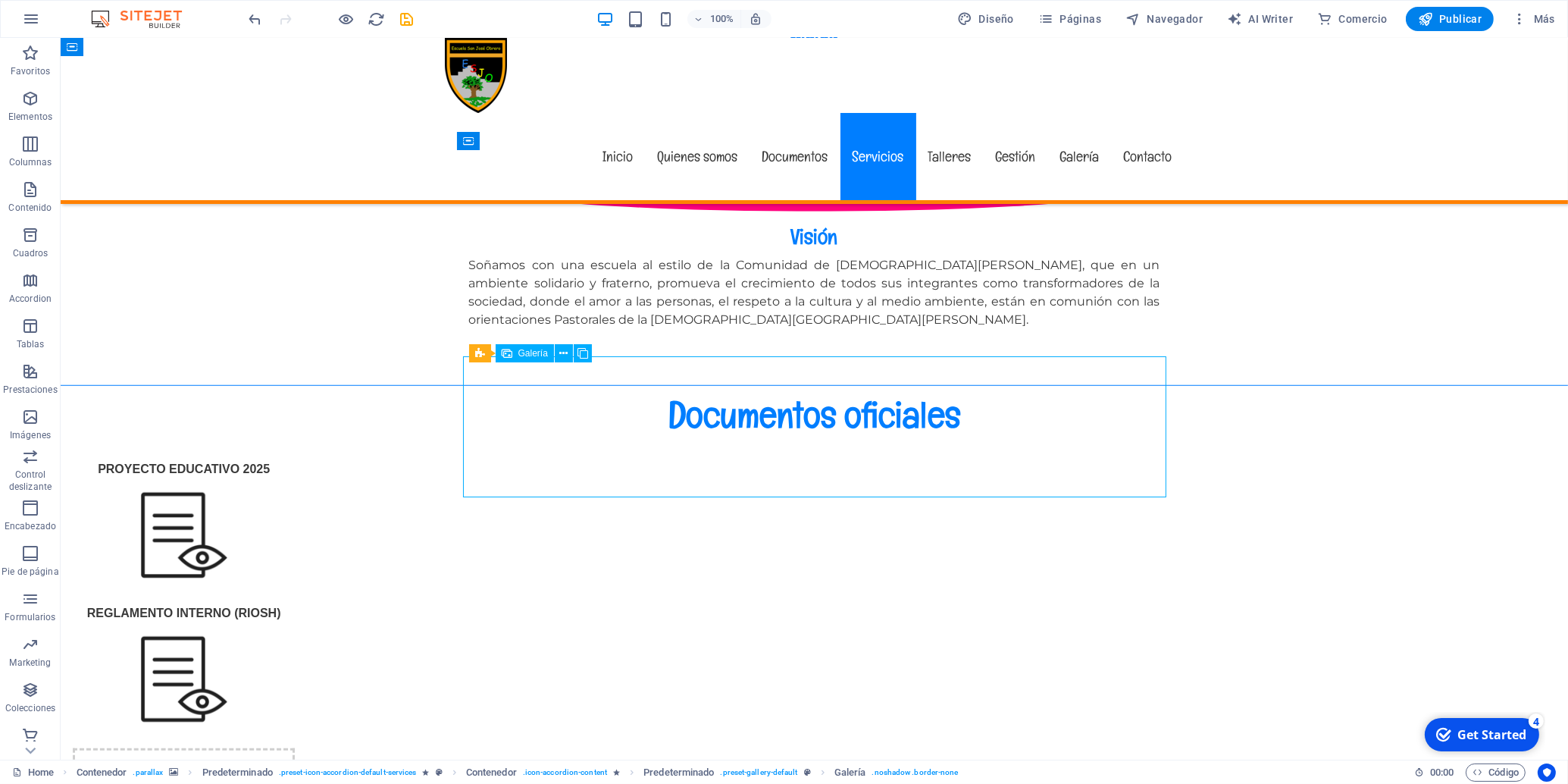
select select "4"
select select "px"
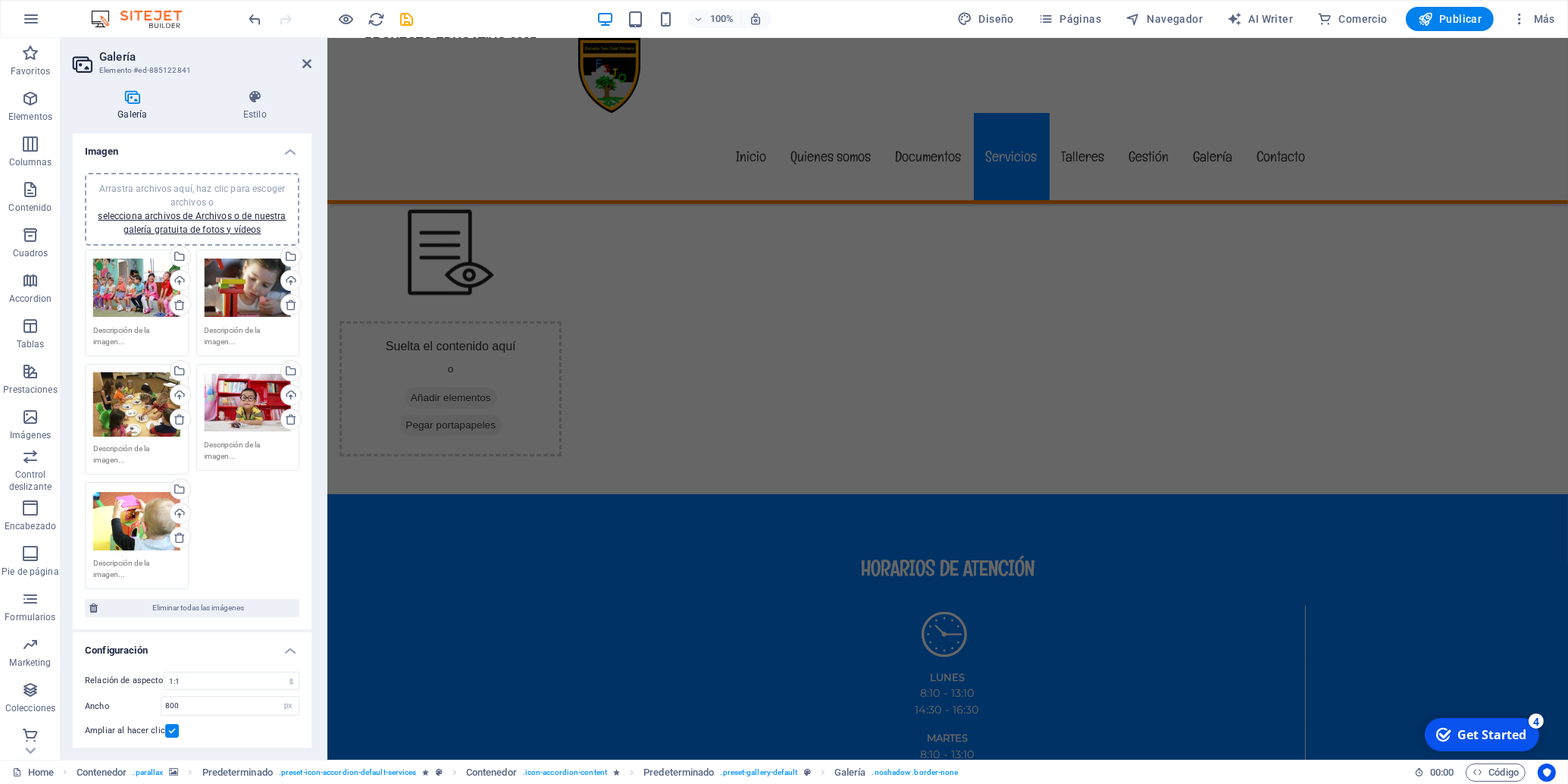
scroll to position [2495, 0]
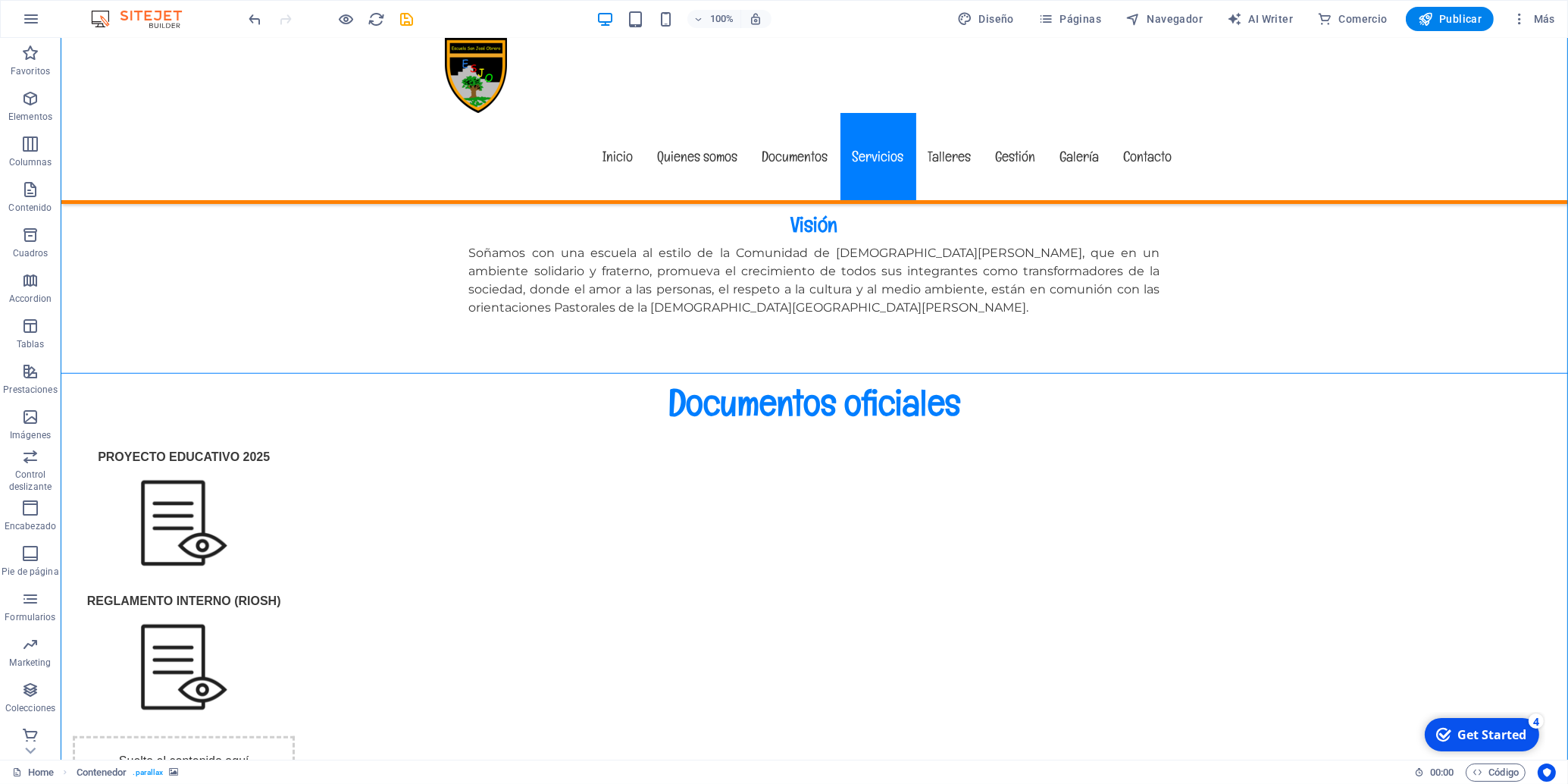
scroll to position [1908, 0]
